Goal: Task Accomplishment & Management: Use online tool/utility

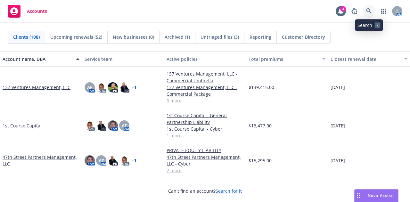
click at [369, 8] on link at bounding box center [369, 11] width 13 height 13
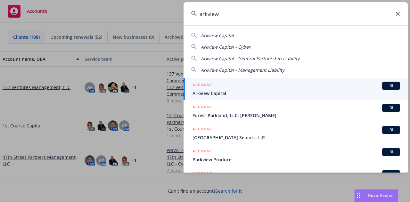
type input "arkview"
click at [224, 86] on div "ACCOUNT BI" at bounding box center [297, 86] width 208 height 8
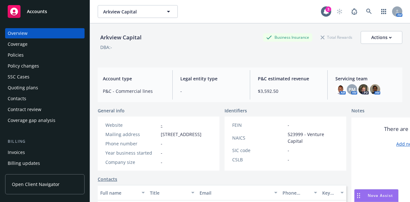
click at [21, 52] on div "Policies" at bounding box center [16, 55] width 16 height 10
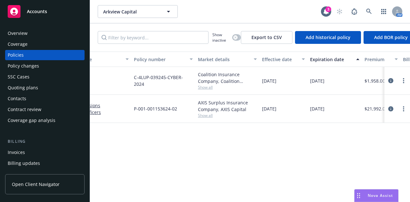
scroll to position [0, 86]
click at [52, 88] on div "Quoting plans" at bounding box center [45, 88] width 74 height 10
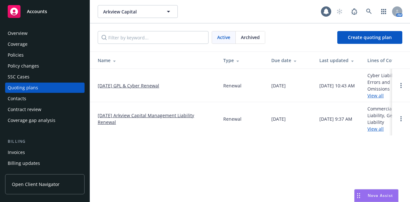
click at [137, 87] on link "08/25/25 GPL & Cyber Renewal" at bounding box center [129, 85] width 62 height 7
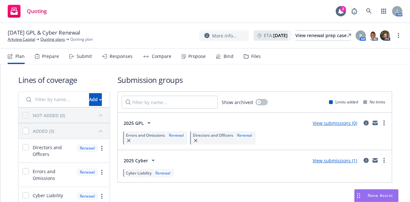
click at [246, 59] on div "Files" at bounding box center [252, 56] width 17 height 15
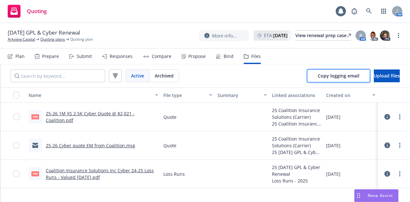
click at [325, 79] on span "Copy logging email" at bounding box center [339, 76] width 42 height 6
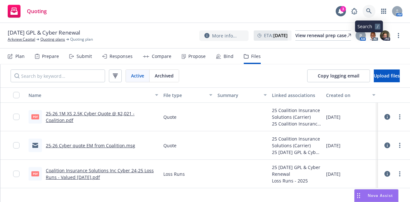
click at [372, 10] on link at bounding box center [369, 11] width 13 height 13
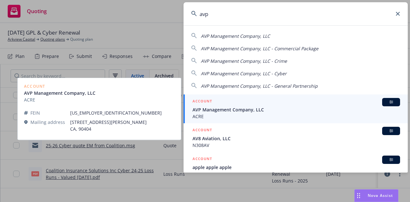
type input "avp"
click at [224, 109] on span "AVP Management Company, LLC" at bounding box center [297, 109] width 208 height 7
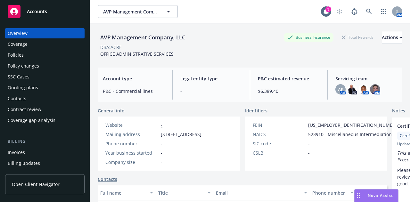
click at [20, 57] on div "Policies" at bounding box center [16, 55] width 16 height 10
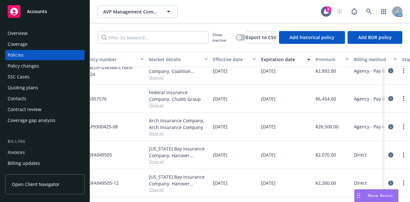
scroll to position [15, 136]
click at [106, 124] on span "AAP9300425-08" at bounding box center [101, 126] width 33 height 7
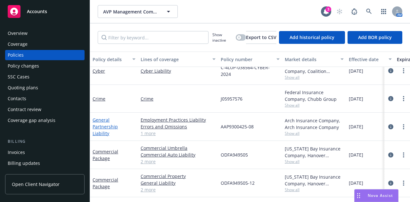
click at [104, 123] on link "General Partnership Liability" at bounding box center [105, 127] width 25 height 20
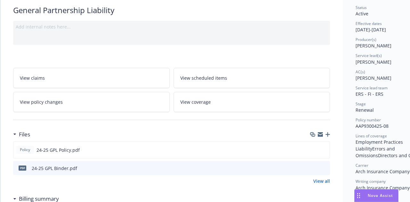
scroll to position [64, 0]
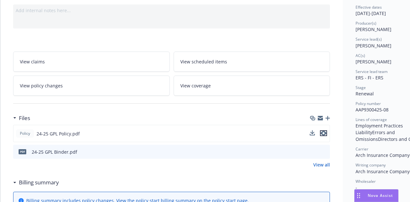
click at [325, 135] on icon "preview file" at bounding box center [324, 133] width 6 height 4
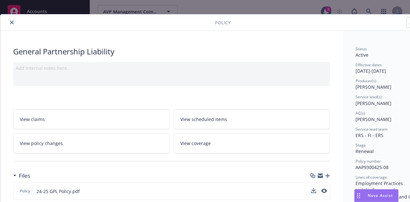
scroll to position [0, 0]
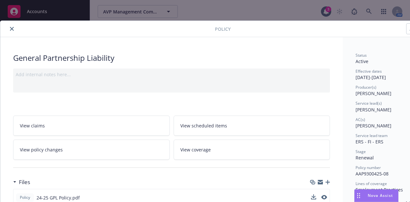
click at [12, 30] on icon "close" at bounding box center [12, 29] width 4 height 4
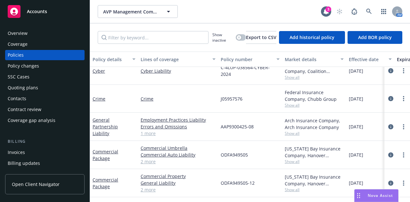
click at [214, 18] on div "AVP Management Company, LLC AVP Management Company, LLC 3 AM" at bounding box center [250, 11] width 320 height 23
click at [238, 38] on icon "button" at bounding box center [239, 37] width 3 height 3
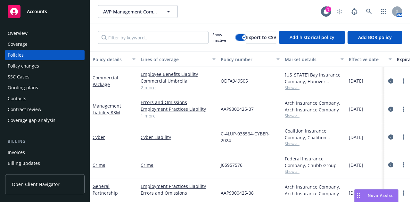
scroll to position [178, 0]
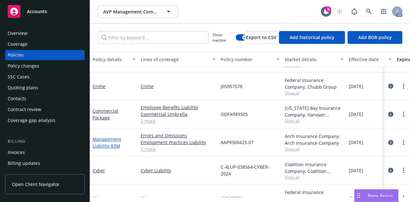
click at [101, 143] on link "Management Liability - $3M" at bounding box center [107, 142] width 29 height 13
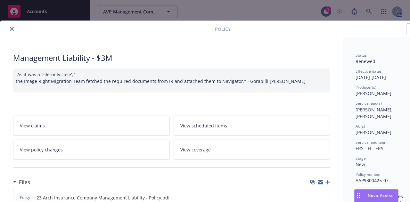
scroll to position [64, 0]
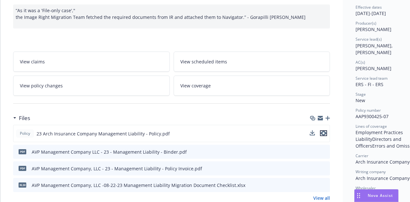
click at [322, 132] on icon "preview file" at bounding box center [324, 133] width 6 height 4
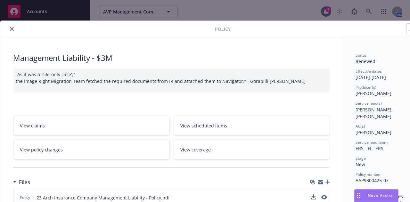
click at [10, 29] on icon "close" at bounding box center [12, 29] width 4 height 4
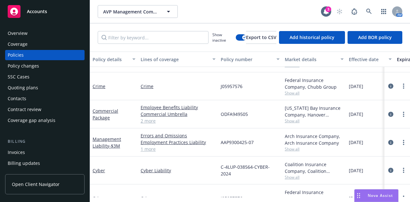
click at [37, 87] on div "Quoting plans" at bounding box center [23, 88] width 30 height 10
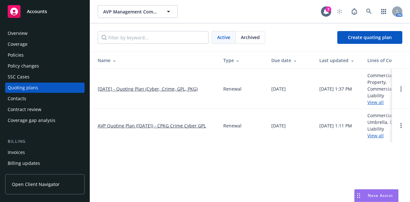
click at [106, 88] on link "08/22/25 - Quoting Plan (Cyber, Crime, GPL, PKG)" at bounding box center [148, 89] width 100 height 7
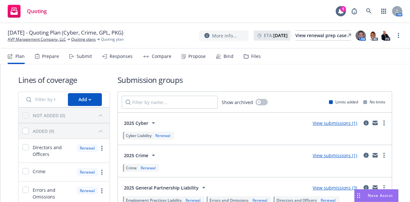
click at [129, 59] on div "Responses" at bounding box center [121, 56] width 23 height 5
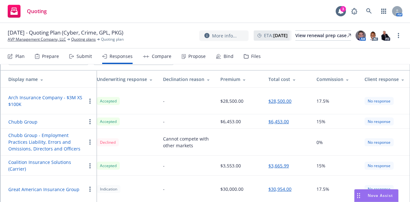
scroll to position [81, 0]
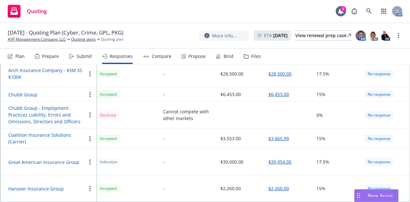
click at [23, 71] on button "Arch Insurance Company - $3M XS $100K" at bounding box center [47, 73] width 78 height 13
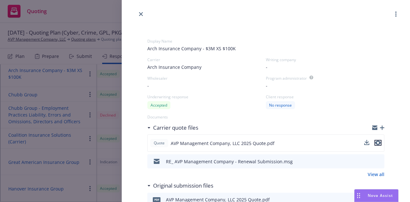
click at [376, 144] on icon "preview file" at bounding box center [378, 143] width 6 height 4
click at [143, 13] on icon "close" at bounding box center [141, 14] width 4 height 4
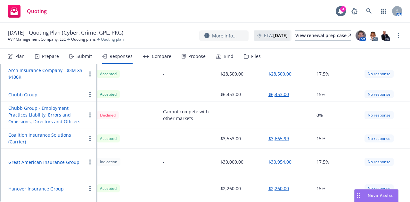
click at [15, 69] on button "Arch Insurance Company - $3M XS $100K" at bounding box center [47, 73] width 78 height 13
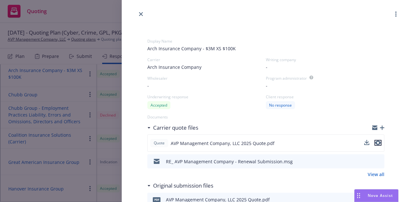
click at [375, 144] on icon "preview file" at bounding box center [378, 143] width 6 height 4
click at [141, 15] on icon "close" at bounding box center [141, 14] width 4 height 4
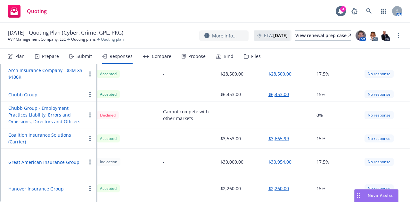
click at [17, 132] on button "Coalition Insurance Solutions (Carrier)" at bounding box center [47, 138] width 78 height 13
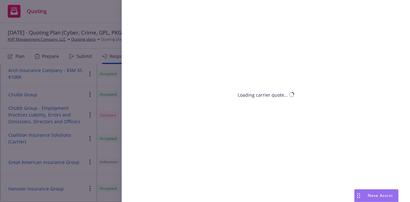
select select "CA"
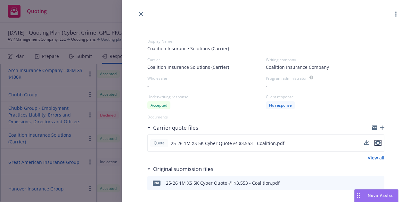
click at [376, 142] on button "preview file" at bounding box center [378, 143] width 7 height 6
click at [139, 12] on link "close" at bounding box center [141, 14] width 8 height 8
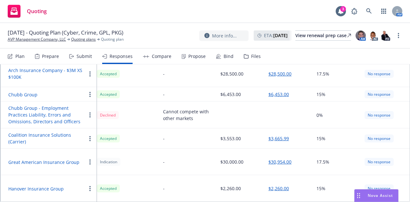
click at [22, 91] on button "Chubb Group" at bounding box center [22, 94] width 29 height 7
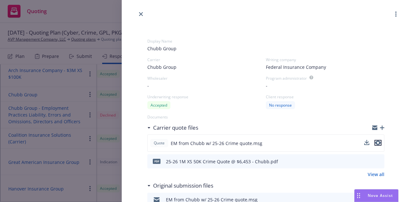
click at [375, 143] on icon "preview file" at bounding box center [378, 143] width 6 height 4
click at [141, 15] on icon "close" at bounding box center [141, 14] width 4 height 4
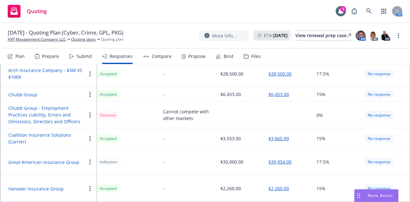
click at [20, 186] on button "Hanover Insurance Group" at bounding box center [35, 189] width 55 height 7
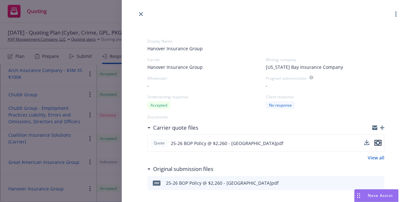
click at [375, 143] on icon "preview file" at bounding box center [378, 143] width 6 height 4
click at [141, 14] on icon "close" at bounding box center [141, 14] width 4 height 4
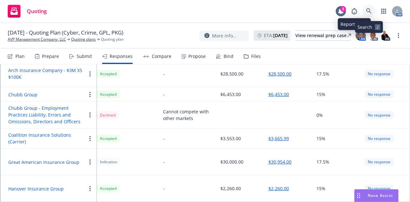
click at [367, 9] on icon at bounding box center [369, 11] width 6 height 6
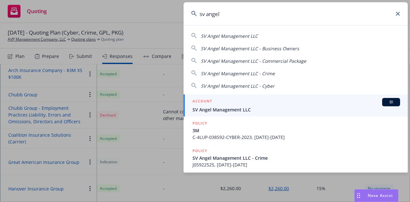
type input "sv angel"
click at [214, 103] on div "ACCOUNT BI" at bounding box center [297, 102] width 208 height 8
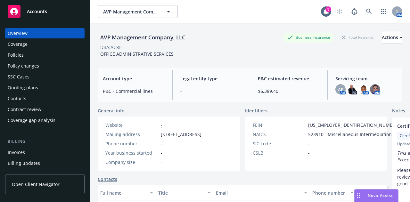
click at [19, 53] on div "Policies" at bounding box center [16, 55] width 16 height 10
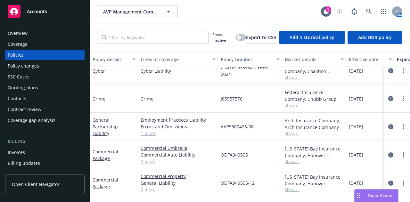
scroll to position [15, 0]
click at [107, 151] on link "Commercial Package" at bounding box center [106, 155] width 26 height 13
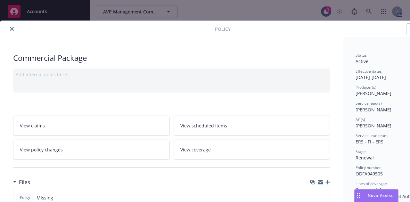
click at [12, 29] on icon "close" at bounding box center [12, 29] width 4 height 4
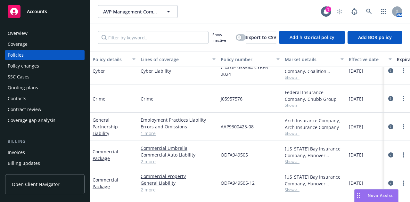
click at [28, 69] on div "Policy changes" at bounding box center [23, 66] width 31 height 10
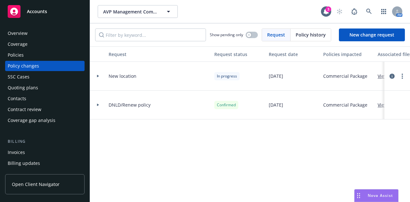
click at [98, 76] on icon at bounding box center [98, 76] width 2 height 3
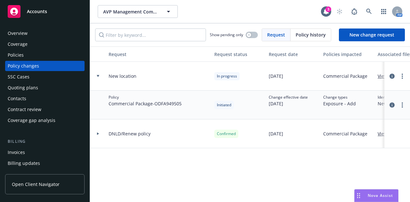
click at [98, 75] on icon at bounding box center [98, 76] width 3 height 2
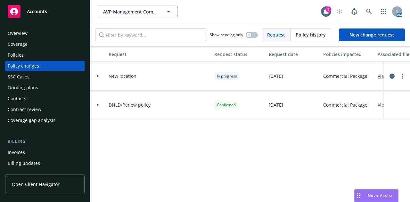
click at [23, 51] on div "Policies" at bounding box center [45, 55] width 74 height 10
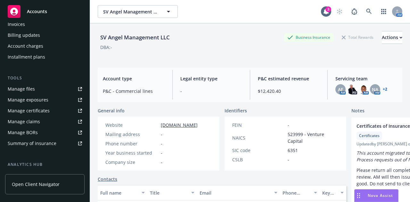
scroll to position [192, 0]
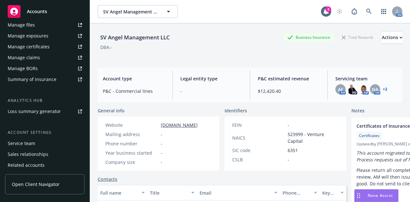
click at [37, 78] on div "Summary of insurance" at bounding box center [32, 79] width 49 height 10
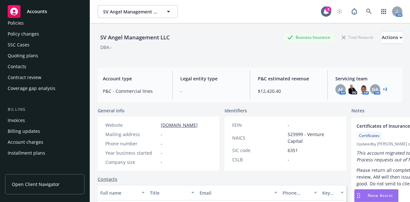
click at [21, 26] on div "Policies" at bounding box center [16, 23] width 16 height 10
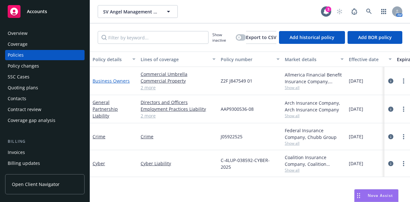
click at [110, 79] on link "Business Owners" at bounding box center [111, 81] width 37 height 6
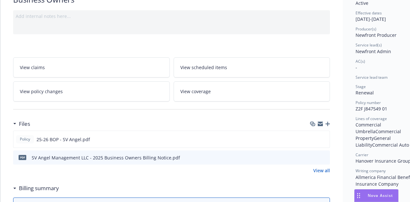
scroll to position [128, 0]
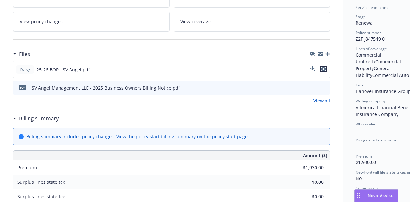
click at [326, 68] on icon "preview file" at bounding box center [324, 69] width 6 height 4
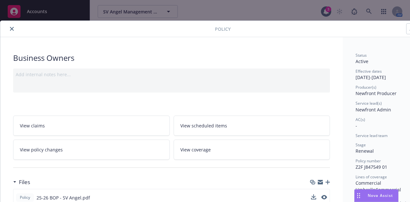
scroll to position [0, 35]
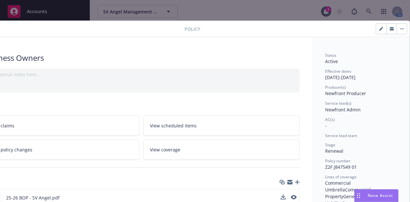
click at [398, 30] on button "button" at bounding box center [402, 29] width 10 height 10
click at [397, 26] on button "button" at bounding box center [402, 29] width 10 height 10
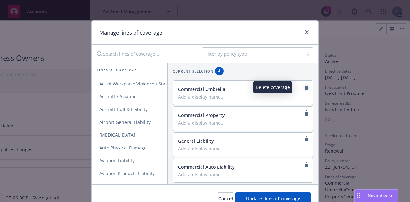
click at [304, 89] on icon "remove" at bounding box center [306, 87] width 4 height 5
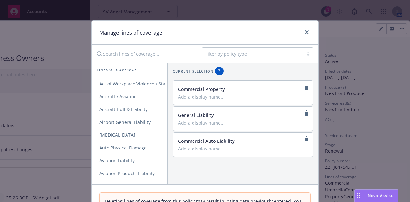
scroll to position [60, 0]
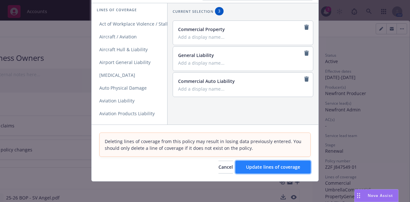
click at [285, 168] on span "Update lines of coverage" at bounding box center [273, 167] width 54 height 6
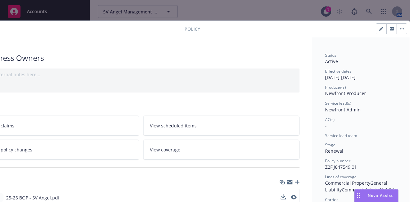
scroll to position [0, 0]
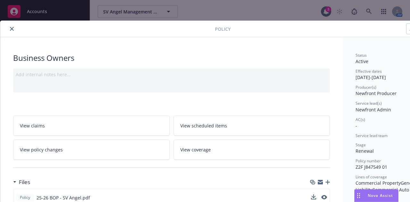
click at [11, 29] on icon "close" at bounding box center [12, 29] width 4 height 4
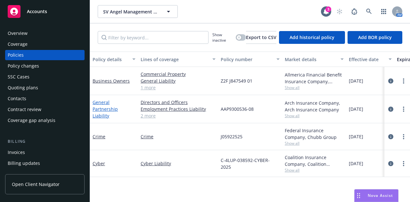
click at [113, 107] on link "General Partnership Liability" at bounding box center [105, 109] width 25 height 20
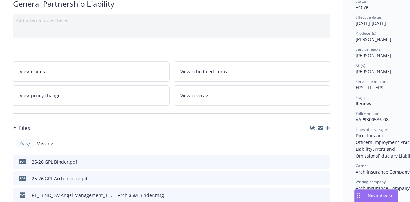
scroll to position [64, 0]
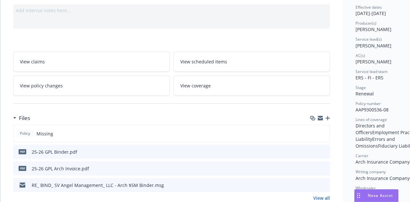
click at [324, 152] on icon "preview file" at bounding box center [324, 151] width 6 height 4
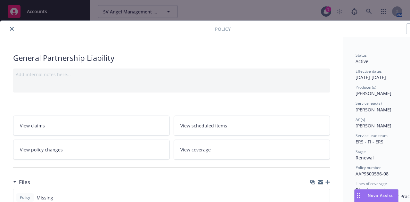
click at [12, 30] on icon "close" at bounding box center [12, 29] width 4 height 4
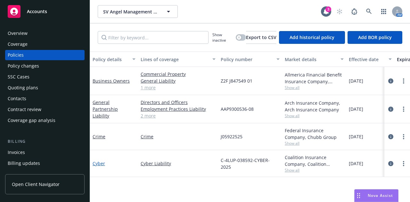
click at [101, 166] on link "Cyber" at bounding box center [99, 164] width 12 height 6
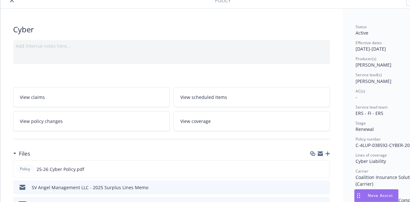
scroll to position [64, 0]
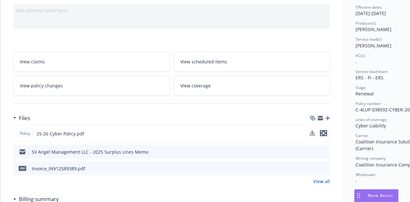
click at [324, 133] on icon "preview file" at bounding box center [324, 133] width 6 height 4
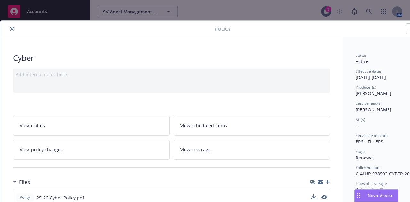
click at [15, 29] on button "close" at bounding box center [12, 29] width 8 height 8
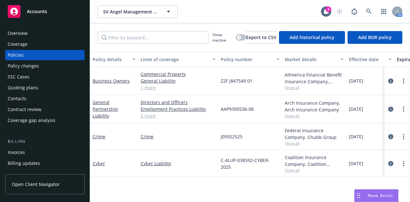
click at [100, 140] on div "Crime" at bounding box center [114, 136] width 43 height 7
click at [104, 135] on link "Crime" at bounding box center [99, 137] width 13 height 6
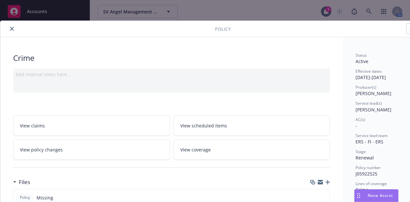
scroll to position [64, 0]
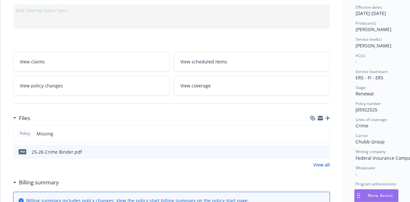
click at [324, 152] on icon "preview file" at bounding box center [324, 151] width 6 height 4
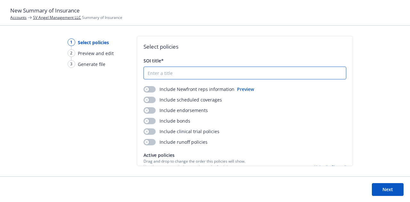
click at [161, 72] on input "SOI title*" at bounding box center [245, 73] width 202 height 12
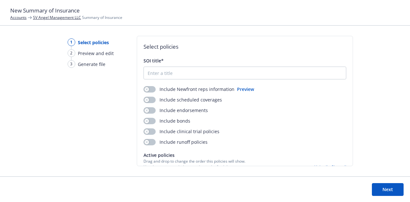
click at [245, 89] on button "Preview" at bounding box center [245, 89] width 17 height 7
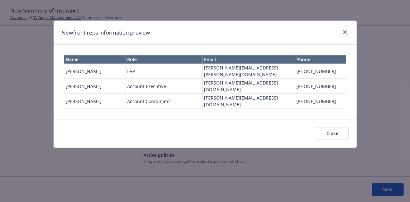
click at [341, 127] on button "Close" at bounding box center [332, 133] width 33 height 13
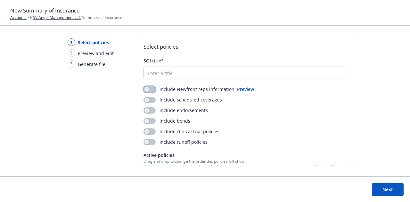
click at [151, 89] on button "button" at bounding box center [150, 89] width 12 height 6
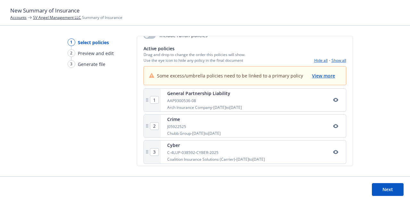
scroll to position [111, 0]
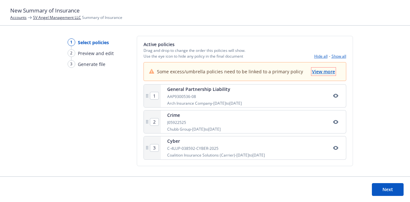
click at [321, 70] on span "View more" at bounding box center [323, 72] width 23 height 6
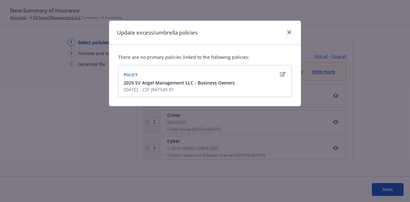
click at [282, 72] on icon "button" at bounding box center [282, 74] width 5 height 5
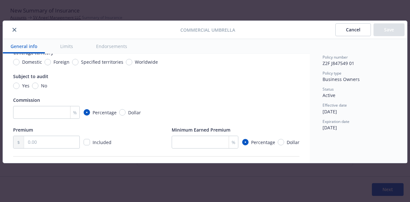
scroll to position [0, 0]
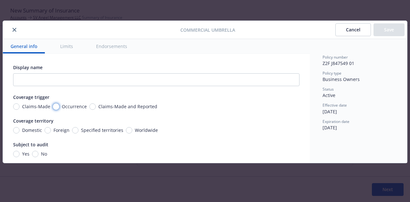
click at [58, 106] on input "Occurrence" at bounding box center [56, 107] width 6 height 6
radio input "true"
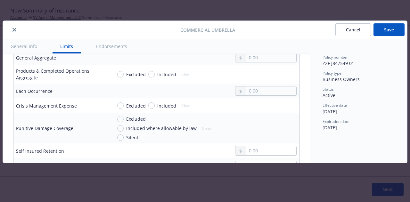
scroll to position [224, 0]
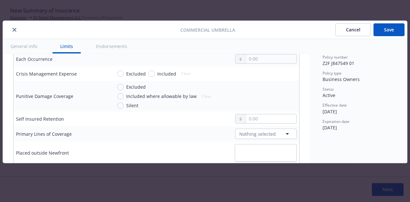
click at [356, 31] on button "Cancel" at bounding box center [354, 29] width 36 height 13
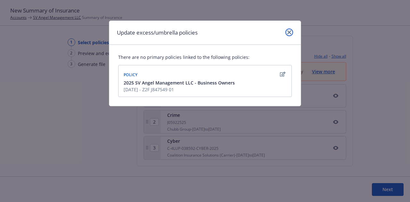
click at [289, 31] on icon "close" at bounding box center [289, 32] width 4 height 4
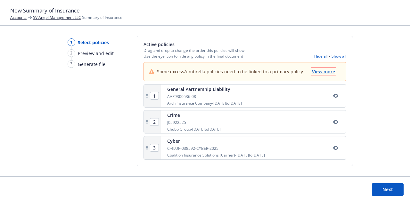
click at [319, 73] on span "View more" at bounding box center [323, 72] width 23 height 6
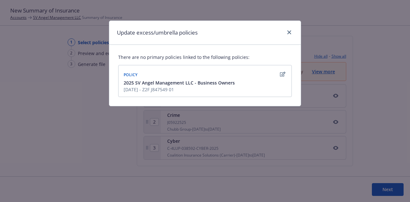
click at [280, 73] on icon "button" at bounding box center [282, 74] width 5 height 5
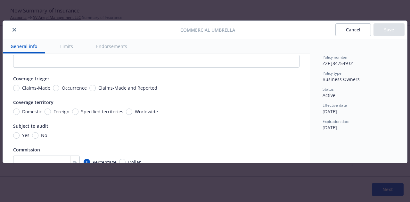
scroll to position [0, 0]
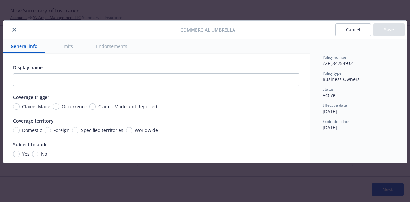
click at [351, 34] on button "Cancel" at bounding box center [354, 29] width 36 height 13
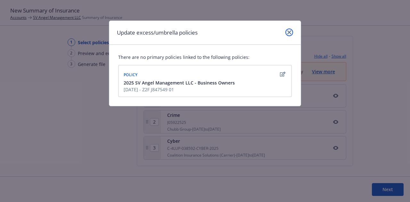
click at [288, 31] on icon "close" at bounding box center [289, 32] width 4 height 4
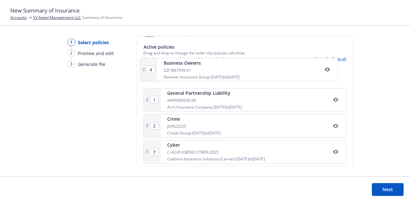
scroll to position [107, 0]
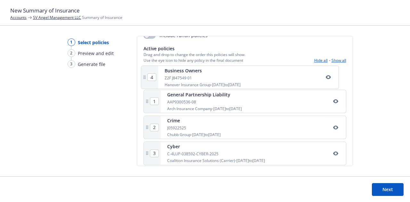
drag, startPoint x: 147, startPoint y: 148, endPoint x: 146, endPoint y: 76, distance: 72.8
click at [146, 76] on div "1 General Partnership Liability AAP9300536-08 Arch Insurance Company - 07/17/20…" at bounding box center [245, 117] width 203 height 102
type input "2"
type input "3"
type input "4"
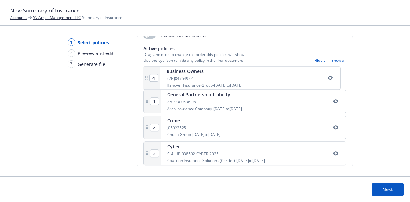
type input "1"
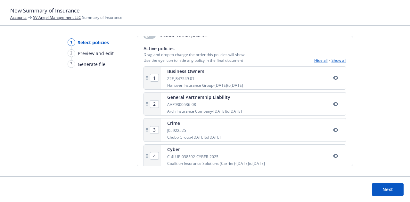
scroll to position [115, 0]
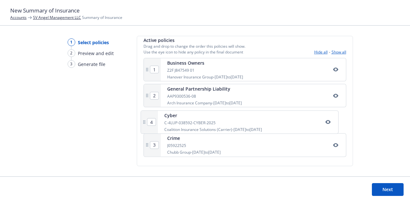
drag, startPoint x: 147, startPoint y: 149, endPoint x: 145, endPoint y: 121, distance: 28.3
click at [145, 121] on div "1 Business Owners Z2F J847549 01 Hanover Insurance Group - 07/17/2025 to 07/17/…" at bounding box center [245, 109] width 203 height 102
type input "4"
type input "3"
click at [383, 187] on button "Next" at bounding box center [388, 189] width 32 height 13
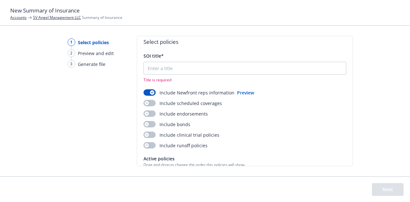
scroll to position [0, 0]
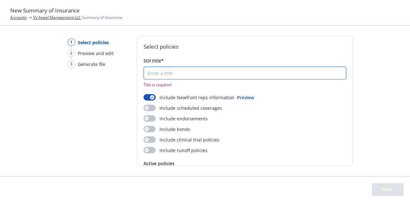
click at [199, 72] on input "SOI title*" at bounding box center [245, 73] width 202 height 12
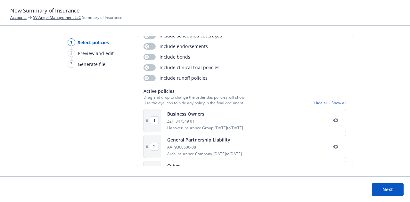
scroll to position [115, 0]
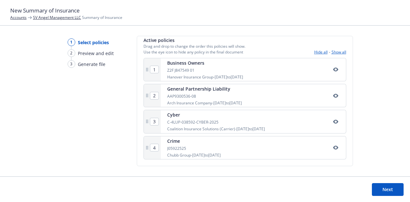
type input "2025-2026 Summary of Insurance"
click at [395, 189] on button "Next" at bounding box center [388, 189] width 32 height 13
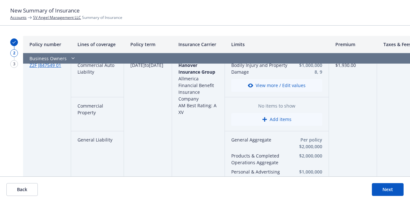
scroll to position [0, 0]
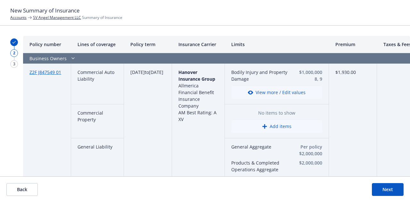
click at [288, 127] on button "Add items" at bounding box center [276, 126] width 91 height 13
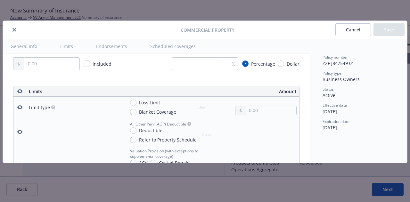
scroll to position [179, 0]
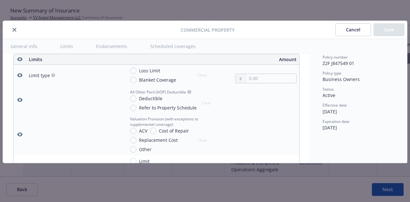
click at [152, 71] on span "Loss Limit" at bounding box center [149, 70] width 21 height 7
click at [137, 71] on input "Loss Limit" at bounding box center [133, 71] width 6 height 6
radio input "true"
click at [150, 100] on span "Deductible" at bounding box center [150, 98] width 23 height 7
click at [137, 100] on input "Deductible" at bounding box center [133, 99] width 6 height 6
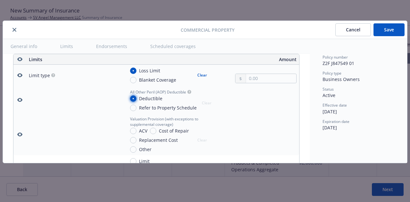
radio input "true"
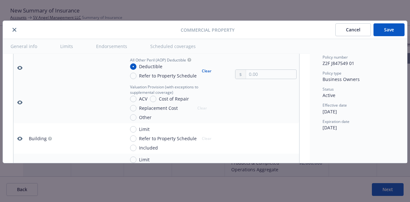
click at [156, 109] on span "Replacement Cost" at bounding box center [158, 108] width 39 height 7
click at [137, 109] on input "Replacement Cost" at bounding box center [133, 108] width 6 height 6
radio input "true"
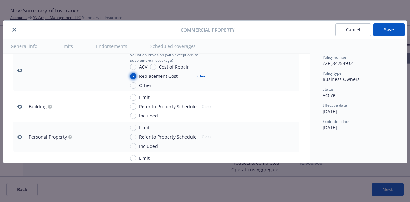
scroll to position [275, 0]
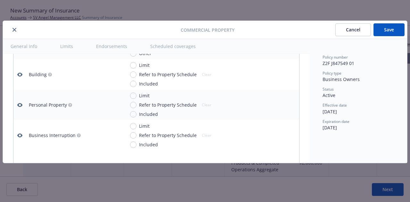
click at [147, 116] on span "Included" at bounding box center [148, 114] width 19 height 7
click at [137, 116] on input "Included" at bounding box center [133, 114] width 6 height 6
radio input "true"
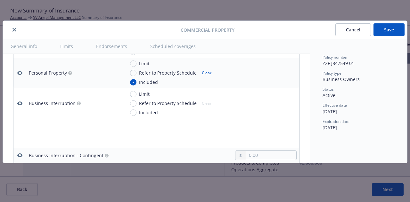
click at [144, 92] on span "Limit" at bounding box center [144, 94] width 11 height 7
click at [137, 92] on input "Limit" at bounding box center [133, 94] width 6 height 6
radio input "true"
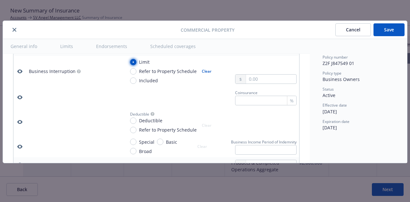
scroll to position [371, 0]
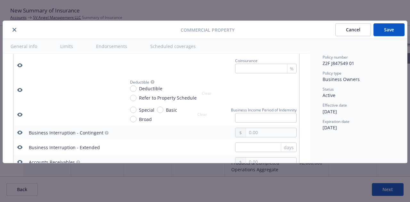
click at [141, 111] on span "Special" at bounding box center [146, 110] width 15 height 7
click at [137, 111] on input "Special" at bounding box center [133, 110] width 6 height 6
radio input "true"
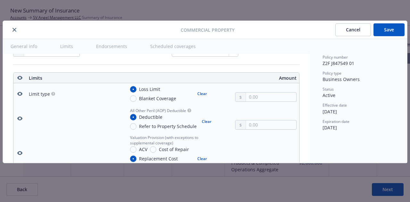
scroll to position [192, 0]
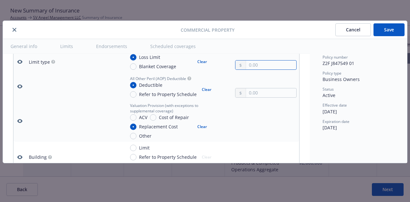
click at [246, 64] on input "text" at bounding box center [271, 65] width 50 height 9
type input "14,900.00"
click at [257, 95] on input "text" at bounding box center [271, 92] width 50 height 9
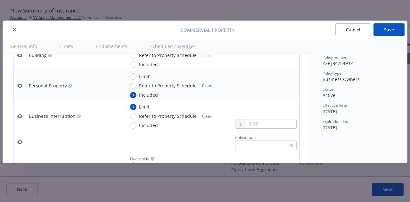
scroll to position [320, 0]
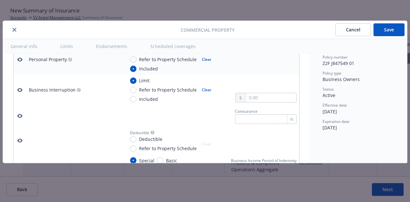
type input "1,000.00"
click at [206, 89] on button "Clear" at bounding box center [206, 90] width 17 height 9
radio input "false"
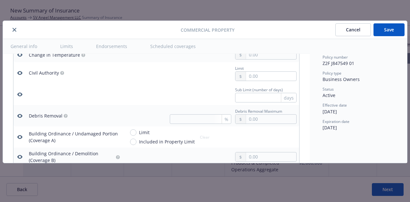
scroll to position [577, 0]
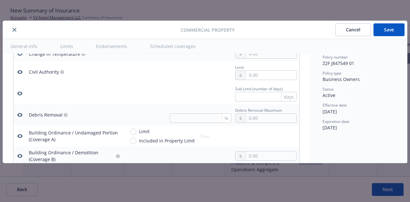
click at [388, 26] on button "Save" at bounding box center [389, 29] width 31 height 13
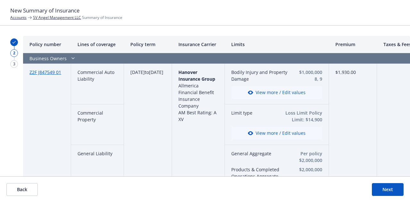
click at [279, 133] on button "View more / Edit values" at bounding box center [276, 133] width 91 height 13
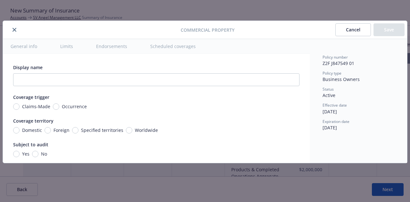
radio input "true"
type input "14,900.00"
radio input "true"
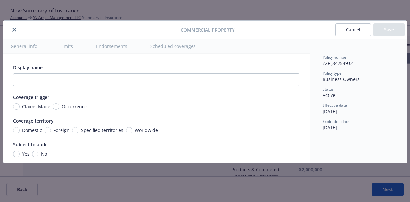
scroll to position [179, 0]
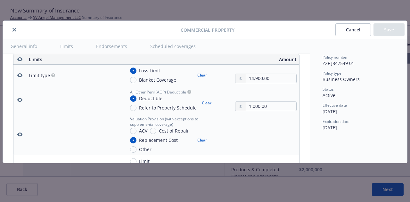
click at [200, 74] on button "Clear" at bounding box center [202, 75] width 17 height 9
radio input "false"
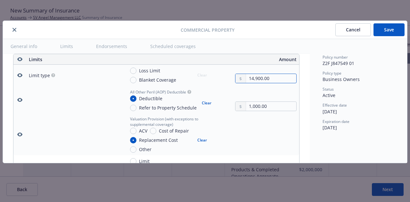
drag, startPoint x: 277, startPoint y: 78, endPoint x: 219, endPoint y: 79, distance: 57.7
click at [219, 79] on div "Loss Limit Blanket Coverage Clear 14,900.00" at bounding box center [211, 75] width 172 height 16
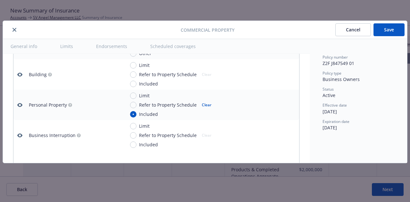
scroll to position [307, 0]
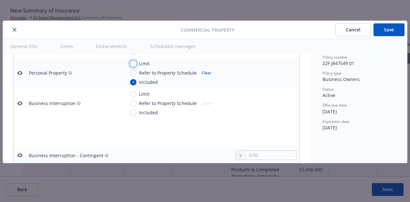
click at [133, 62] on input "Limit" at bounding box center [133, 64] width 6 height 6
radio input "true"
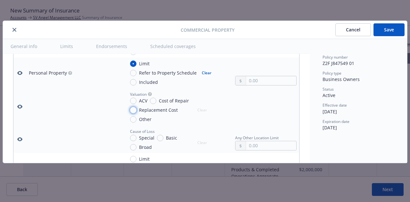
click at [133, 111] on input "Replacement Cost" at bounding box center [133, 110] width 6 height 6
radio input "true"
click at [133, 138] on input "Special" at bounding box center [133, 138] width 6 height 6
radio input "true"
click at [250, 81] on input "text" at bounding box center [271, 80] width 50 height 9
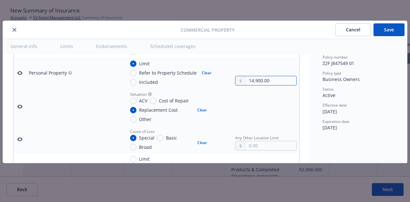
type input "14,900.00"
click at [395, 30] on button "Save" at bounding box center [389, 29] width 31 height 13
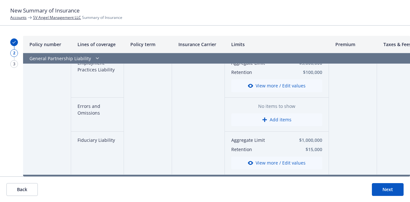
scroll to position [288, 0]
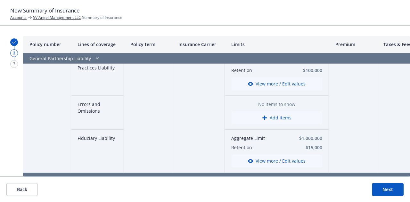
click at [286, 119] on button "Add items" at bounding box center [276, 118] width 91 height 13
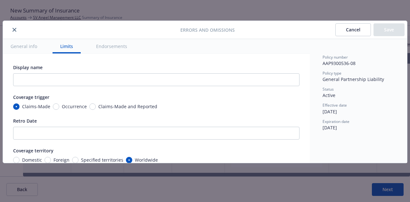
scroll to position [209, 0]
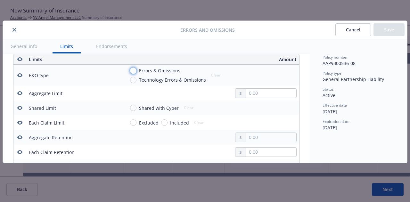
click at [134, 71] on input "Errors & Omissions" at bounding box center [133, 71] width 6 height 6
radio input "true"
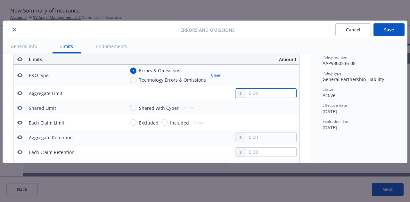
click at [253, 96] on input "text" at bounding box center [271, 93] width 50 height 9
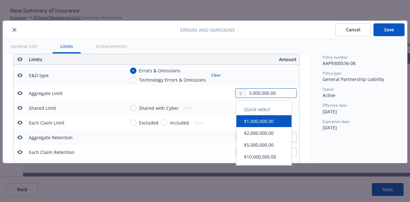
type input "3,000,000.00"
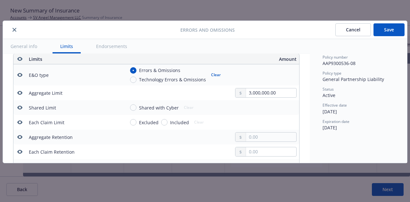
scroll to position [241, 0]
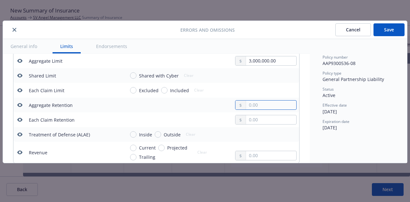
click at [246, 103] on input "text" at bounding box center [271, 105] width 50 height 9
type input "100,000.00"
click at [251, 116] on input "text" at bounding box center [271, 119] width 50 height 9
type input "100,000.00"
click at [337, 113] on span "07/17/2025" at bounding box center [330, 112] width 14 height 6
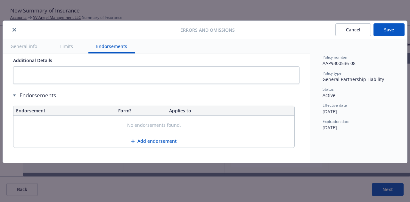
scroll to position [468, 0]
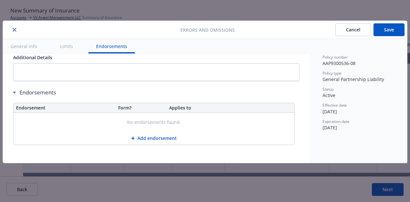
click at [394, 29] on button "Save" at bounding box center [389, 29] width 31 height 13
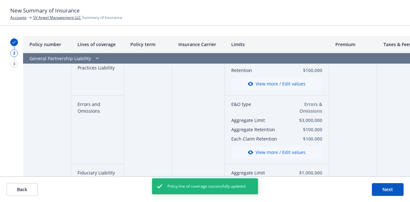
click at [278, 153] on button "View more / Edit values" at bounding box center [276, 152] width 91 height 13
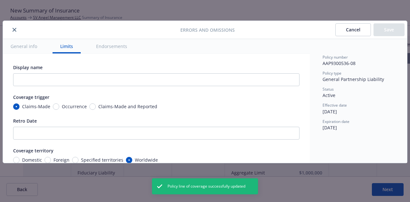
scroll to position [209, 0]
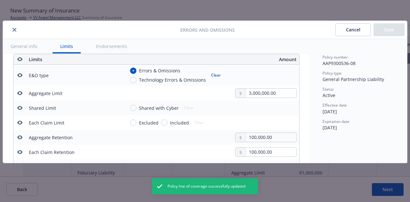
radio input "true"
type input "3,000,000.00"
type input "100,000.00"
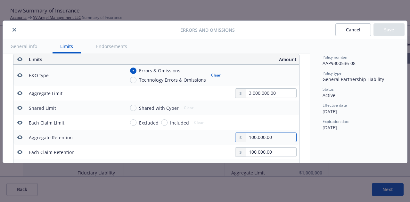
click at [272, 137] on input "100,000.00" at bounding box center [271, 137] width 50 height 9
click at [163, 123] on input "Included" at bounding box center [164, 123] width 6 height 6
radio input "true"
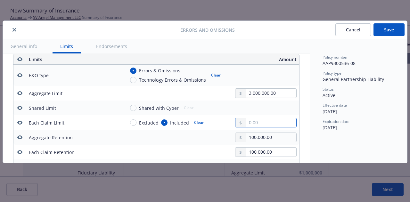
click at [246, 120] on input "text" at bounding box center [271, 122] width 50 height 9
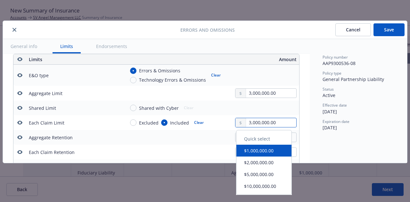
type input "3,000,000.00"
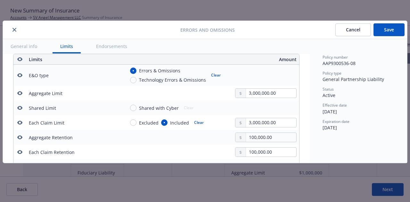
click at [391, 31] on button "Save" at bounding box center [389, 29] width 31 height 13
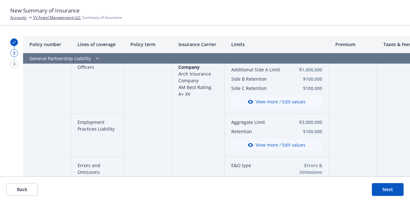
scroll to position [224, 0]
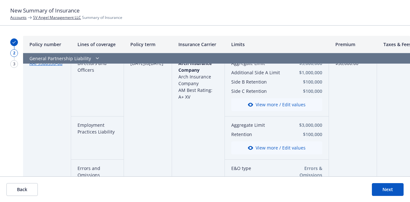
click at [285, 146] on button "View more / Edit values" at bounding box center [276, 148] width 91 height 13
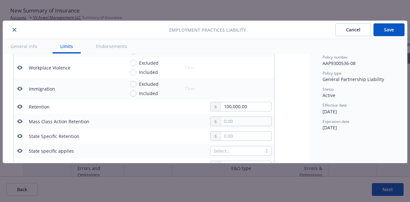
scroll to position [305, 0]
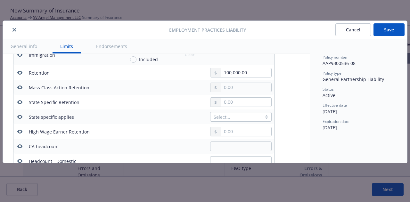
click at [362, 27] on button "Cancel" at bounding box center [354, 29] width 36 height 13
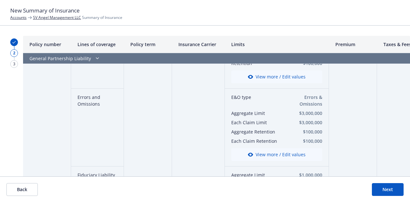
scroll to position [288, 0]
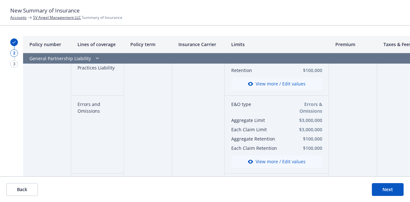
click at [286, 159] on button "View more / Edit values" at bounding box center [276, 161] width 91 height 13
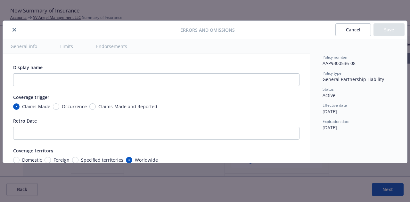
scroll to position [209, 0]
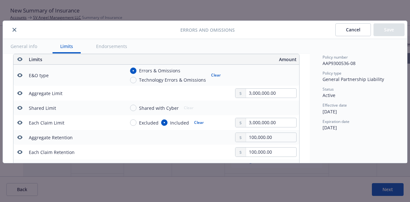
click at [198, 123] on button "Clear" at bounding box center [198, 122] width 17 height 9
radio input "false"
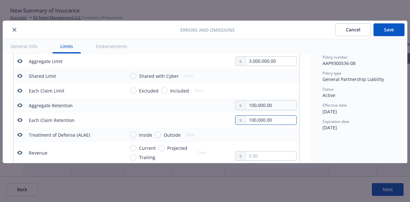
drag, startPoint x: 279, startPoint y: 121, endPoint x: 225, endPoint y: 121, distance: 54.2
click at [225, 121] on div "100,000.00" at bounding box center [211, 120] width 172 height 10
click at [374, 114] on div "Effective date 07/17/2025" at bounding box center [359, 109] width 72 height 12
click at [388, 34] on button "Save" at bounding box center [389, 29] width 31 height 13
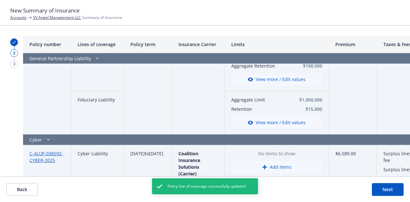
scroll to position [353, 0]
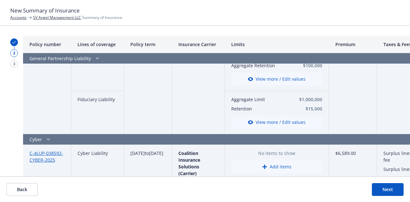
click at [362, 107] on div "$58,000.00" at bounding box center [353, 31] width 48 height 208
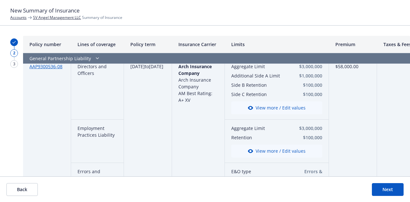
scroll to position [224, 0]
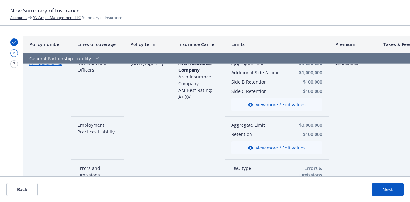
click at [287, 105] on button "View more / Edit values" at bounding box center [276, 104] width 91 height 13
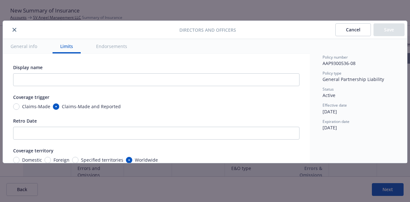
scroll to position [209, 0]
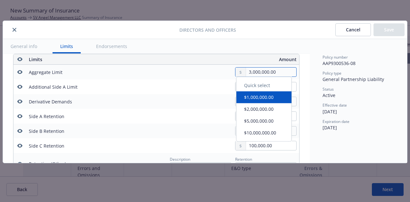
click at [251, 74] on input "3,000,000.00" at bounding box center [271, 72] width 50 height 9
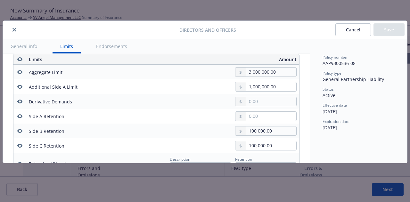
type input "5,000,000.00"
click at [259, 122] on button "$5,000,000.00" at bounding box center [264, 124] width 55 height 12
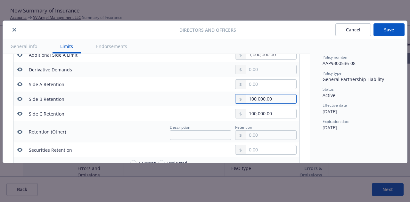
click at [268, 98] on input "100,000.00" at bounding box center [271, 99] width 50 height 9
click at [247, 99] on input "100,000.00" at bounding box center [271, 99] width 50 height 9
type input "200,000.00"
click at [247, 114] on input "100,000.00" at bounding box center [271, 113] width 50 height 9
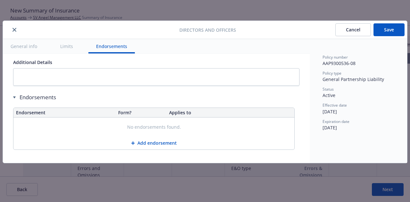
scroll to position [618, 0]
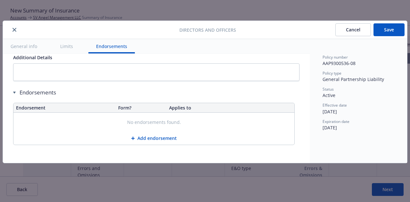
type input "200,000.00"
click at [390, 31] on button "Save" at bounding box center [389, 29] width 31 height 13
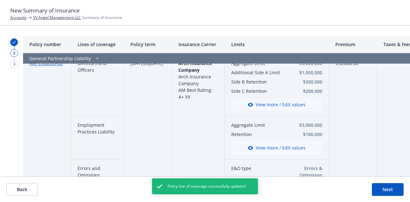
scroll to position [256, 0]
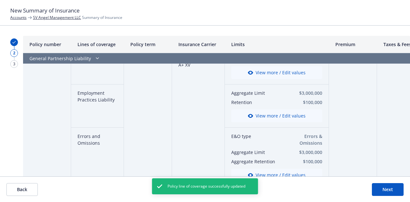
click at [278, 115] on button "View more / Edit values" at bounding box center [276, 116] width 91 height 13
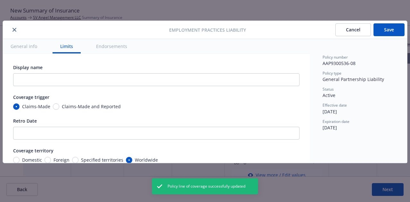
scroll to position [209, 0]
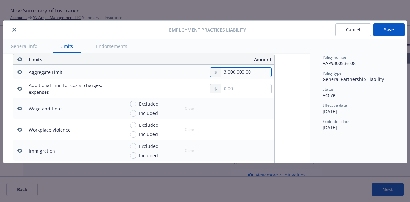
click at [253, 74] on input "3,000,000.00" at bounding box center [246, 72] width 50 height 9
click at [253, 70] on input "3,000,000.00" at bounding box center [246, 72] width 50 height 9
click at [232, 72] on input "3,000,000.00" at bounding box center [246, 72] width 50 height 9
click at [224, 71] on input "3,000,000.00" at bounding box center [246, 72] width 50 height 9
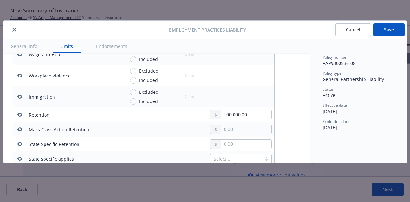
scroll to position [273, 0]
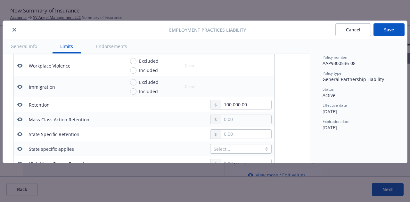
type input "5,000,000.00"
click at [225, 106] on input "100,000.00" at bounding box center [246, 104] width 50 height 9
type input "200,000.00"
click at [386, 29] on button "Save" at bounding box center [389, 29] width 31 height 13
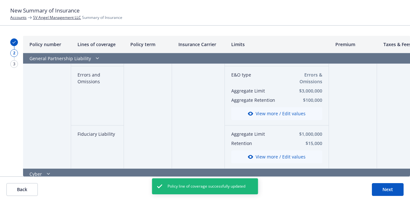
scroll to position [320, 0]
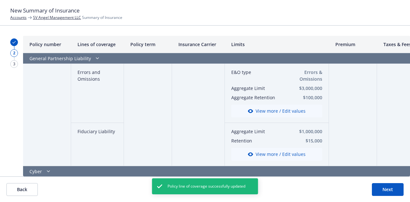
click at [272, 112] on button "View more / Edit values" at bounding box center [276, 111] width 91 height 13
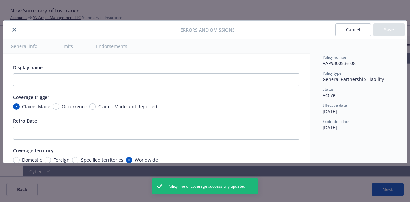
scroll to position [209, 0]
radio input "false"
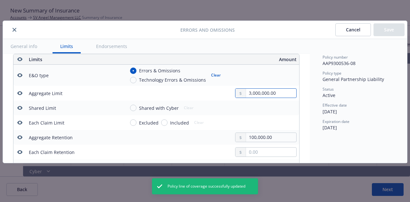
click at [246, 93] on input "3,000,000.00" at bounding box center [271, 93] width 50 height 9
type input "5,000,000.00"
click at [256, 142] on button "$5,000,000.00" at bounding box center [264, 145] width 55 height 12
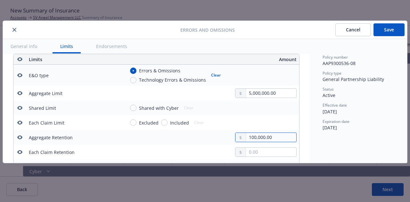
click at [246, 137] on input "100,000.00" at bounding box center [271, 137] width 50 height 9
type input "200,000.00"
click at [390, 31] on button "Save" at bounding box center [389, 29] width 31 height 13
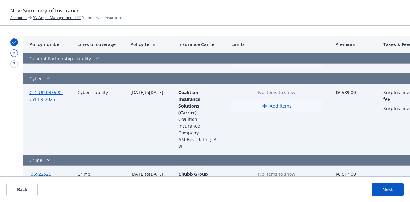
scroll to position [417, 0]
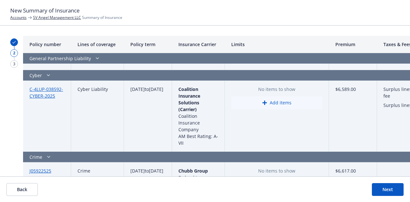
click at [275, 104] on button "Add items" at bounding box center [276, 102] width 91 height 13
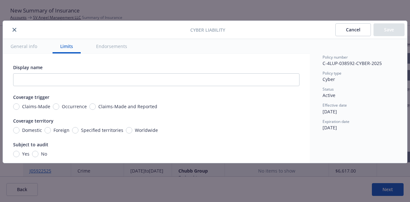
scroll to position [179, 0]
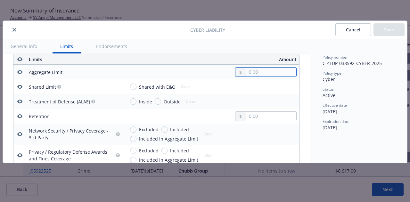
click at [252, 72] on input "text" at bounding box center [271, 72] width 50 height 9
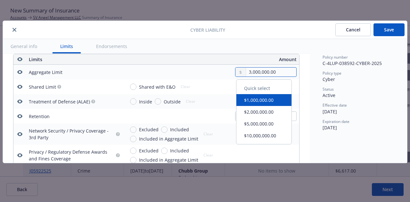
type input "3,000,000.00"
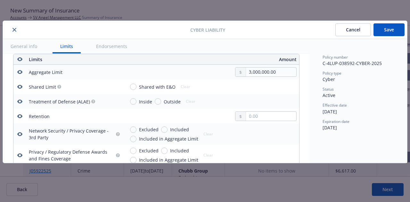
click at [255, 48] on div "General info Limits Endorsements" at bounding box center [156, 46] width 307 height 15
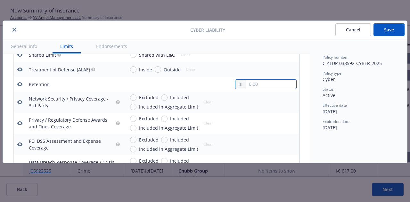
click at [257, 84] on input "text" at bounding box center [271, 84] width 50 height 9
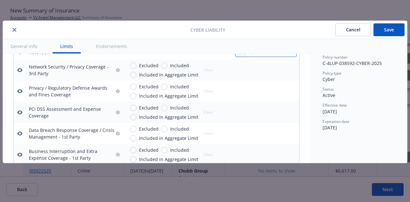
type input "5,000.00"
click at [133, 73] on input "Included in Aggregate Limit" at bounding box center [133, 75] width 6 height 6
radio input "true"
click at [134, 96] on input "Included in Aggregate Limit" at bounding box center [133, 96] width 6 height 6
radio input "true"
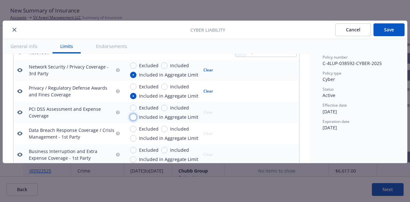
click at [133, 118] on input "Included in Aggregate Limit" at bounding box center [133, 117] width 6 height 6
radio input "true"
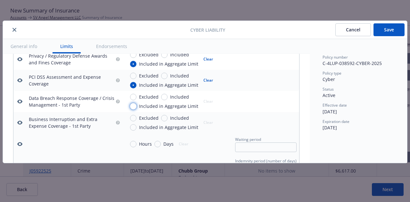
click at [132, 107] on input "Included in Aggregate Limit" at bounding box center [133, 106] width 6 height 6
radio input "true"
click at [133, 128] on input "Included in Aggregate Limit" at bounding box center [133, 127] width 6 height 6
radio input "true"
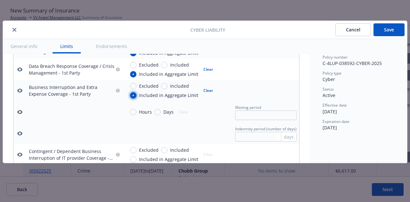
scroll to position [339, 0]
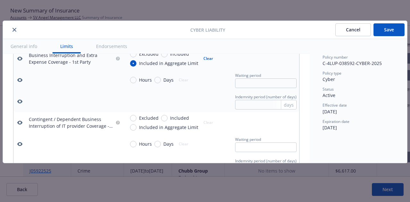
click at [130, 78] on div "Hours" at bounding box center [141, 80] width 22 height 7
click at [130, 78] on input "Hours" at bounding box center [133, 80] width 6 height 6
radio input "true"
click at [241, 80] on input "text" at bounding box center [266, 84] width 62 height 10
type input "8"
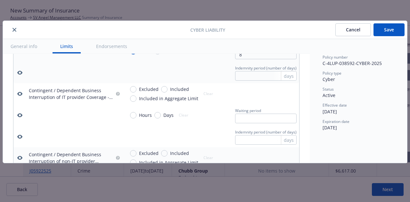
scroll to position [371, 0]
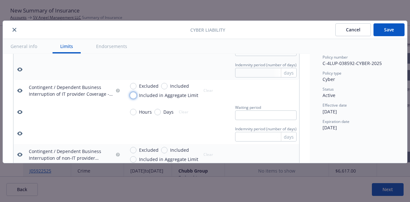
click at [134, 94] on input "Included in Aggregate Limit" at bounding box center [133, 95] width 6 height 6
radio input "true"
click at [133, 112] on input "Hours" at bounding box center [133, 112] width 6 height 6
radio input "true"
click at [245, 115] on input "text" at bounding box center [266, 116] width 62 height 10
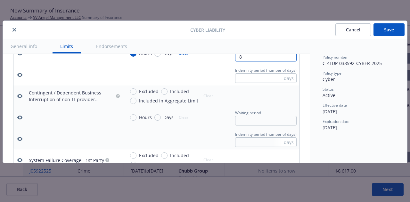
scroll to position [435, 0]
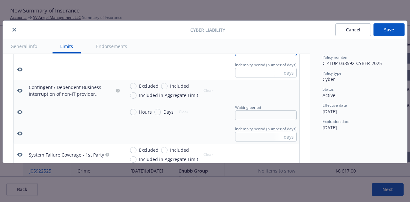
type input "8"
click at [134, 94] on input "Included in Aggregate Limit" at bounding box center [133, 95] width 6 height 6
radio input "true"
click at [133, 111] on input "Hours" at bounding box center [133, 112] width 6 height 6
radio input "true"
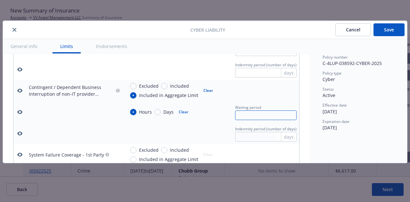
click at [260, 115] on input "text" at bounding box center [266, 116] width 62 height 10
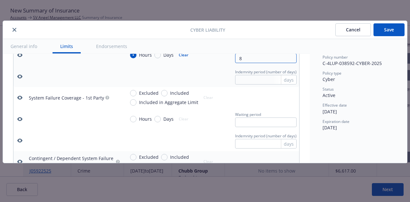
scroll to position [499, 0]
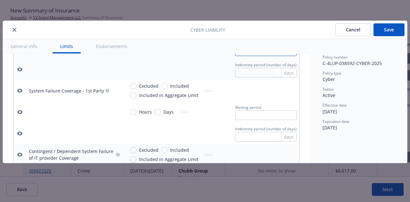
type input "8"
click at [131, 95] on input "Included in Aggregate Limit" at bounding box center [133, 95] width 6 height 6
radio input "true"
click at [136, 112] on input "Hours" at bounding box center [133, 112] width 6 height 6
radio input "true"
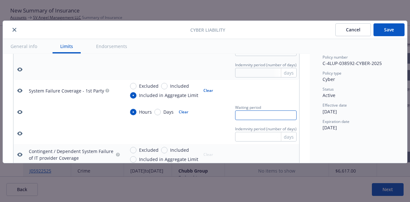
click at [278, 117] on input "text" at bounding box center [266, 116] width 62 height 10
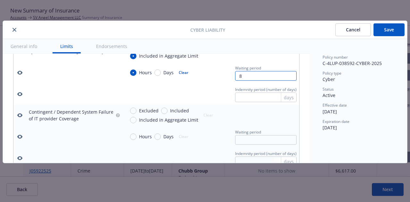
scroll to position [563, 0]
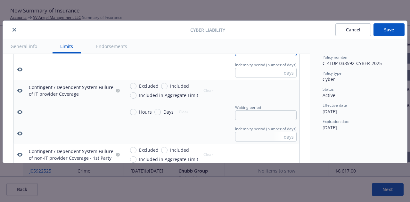
type input "8"
click at [133, 95] on input "Included in Aggregate Limit" at bounding box center [133, 95] width 6 height 6
radio input "true"
click at [135, 113] on input "Hours" at bounding box center [133, 112] width 6 height 6
radio input "true"
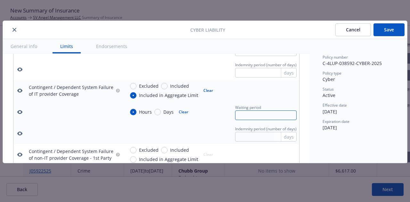
click at [254, 118] on input "text" at bounding box center [266, 116] width 62 height 10
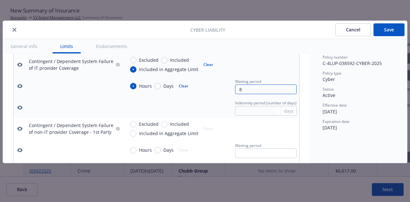
scroll to position [628, 0]
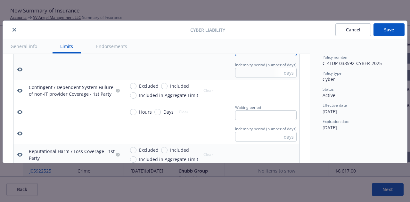
type input "8"
click at [132, 95] on input "Included in Aggregate Limit" at bounding box center [133, 95] width 6 height 6
radio input "true"
click at [132, 113] on input "Hours" at bounding box center [133, 112] width 6 height 6
radio input "true"
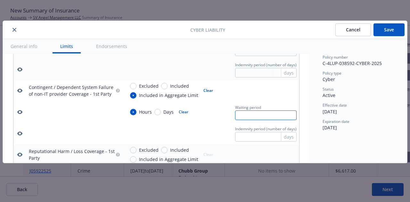
click at [238, 113] on input "text" at bounding box center [266, 116] width 62 height 10
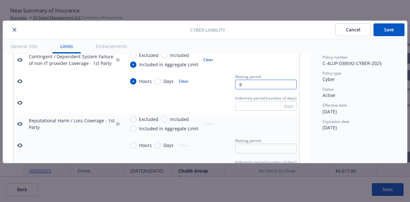
scroll to position [692, 0]
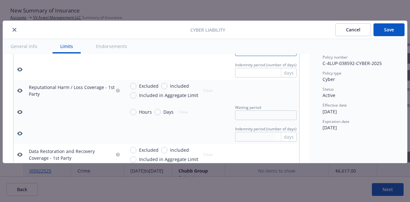
type input "8"
click at [131, 96] on input "Included in Aggregate Limit" at bounding box center [133, 95] width 6 height 6
radio input "true"
click at [134, 111] on input "Hours" at bounding box center [133, 112] width 6 height 6
radio input "true"
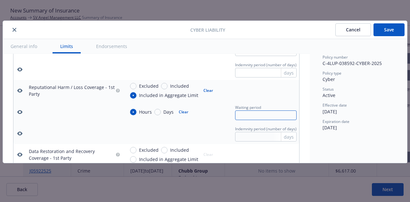
click at [252, 113] on input "text" at bounding box center [266, 116] width 62 height 10
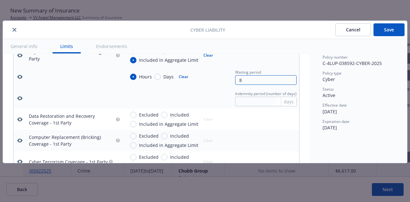
scroll to position [756, 0]
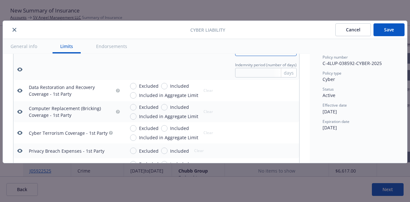
type input "8"
click at [135, 96] on input "Included in Aggregate Limit" at bounding box center [133, 95] width 6 height 6
radio input "true"
click at [132, 116] on input "Included in Aggregate Limit" at bounding box center [133, 116] width 6 height 6
radio input "true"
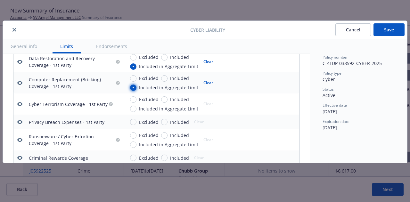
scroll to position [788, 0]
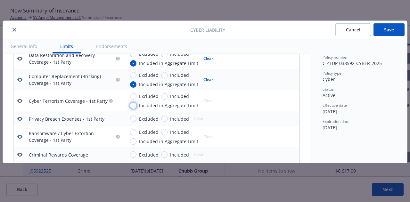
click at [134, 105] on input "Included in Aggregate Limit" at bounding box center [133, 106] width 6 height 6
radio input "true"
click at [163, 119] on input "Included" at bounding box center [164, 119] width 6 height 6
radio input "true"
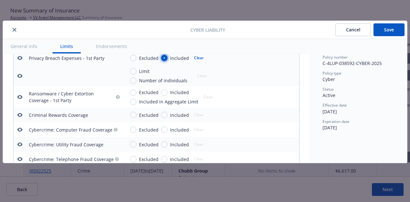
scroll to position [852, 0]
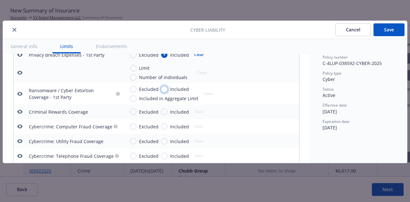
click at [163, 90] on input "Included" at bounding box center [164, 89] width 6 height 6
radio input "true"
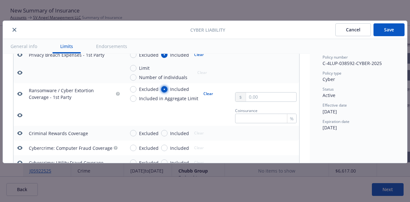
scroll to position [884, 0]
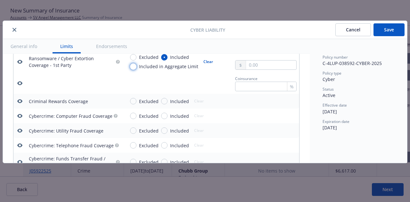
click at [135, 67] on input "Included in Aggregate Limit" at bounding box center [133, 66] width 6 height 6
radio input "true"
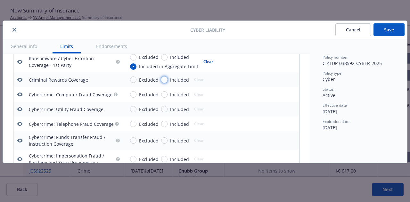
click at [164, 80] on input "Included" at bounding box center [164, 80] width 6 height 6
radio input "true"
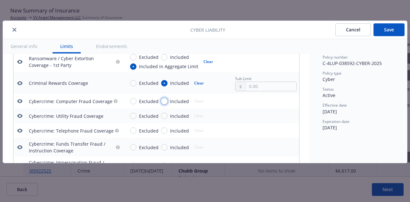
click at [163, 101] on input "Included" at bounding box center [164, 101] width 6 height 6
radio input "true"
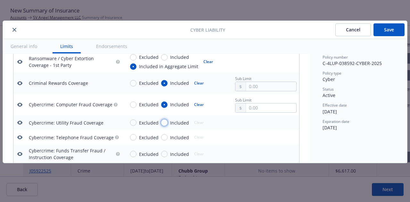
click at [164, 123] on input "Included" at bounding box center [164, 123] width 6 height 6
radio input "true"
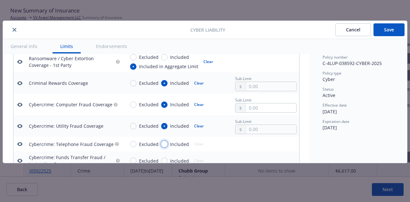
click at [162, 145] on input "Included" at bounding box center [164, 144] width 6 height 6
radio input "true"
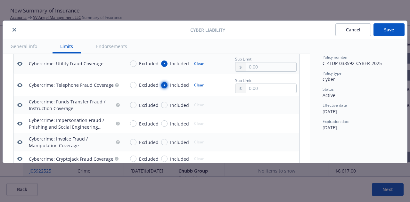
scroll to position [948, 0]
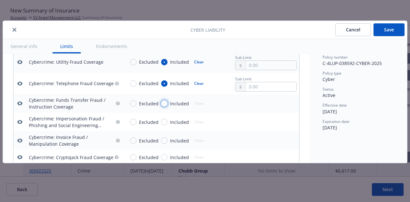
click at [164, 103] on input "Included" at bounding box center [164, 103] width 6 height 6
radio input "true"
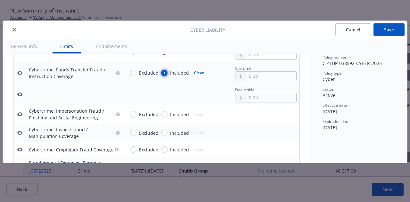
scroll to position [1012, 0]
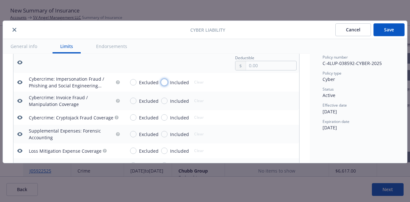
click at [164, 83] on input "Included" at bounding box center [164, 82] width 6 height 6
radio input "true"
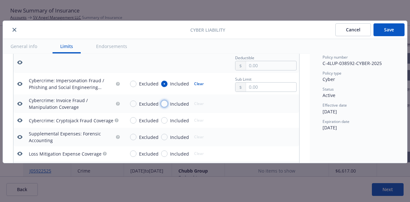
click at [165, 104] on input "Included" at bounding box center [164, 104] width 6 height 6
radio input "true"
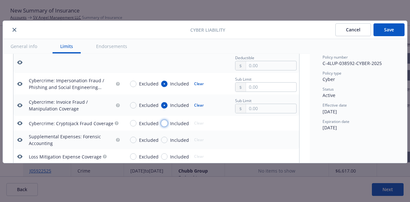
click at [164, 124] on input "Included" at bounding box center [164, 123] width 6 height 6
radio input "true"
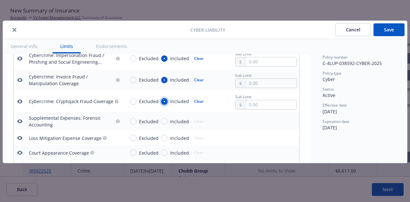
scroll to position [1044, 0]
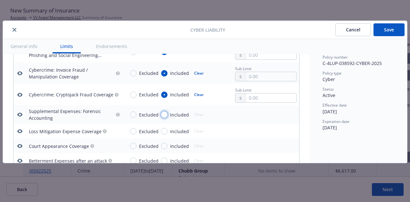
click at [163, 114] on input "Included" at bounding box center [164, 115] width 6 height 6
radio input "true"
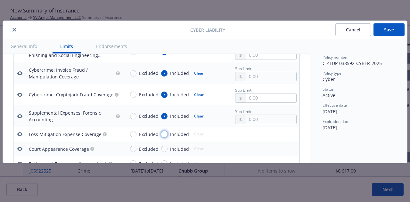
click at [164, 136] on input "Included" at bounding box center [164, 134] width 6 height 6
radio input "true"
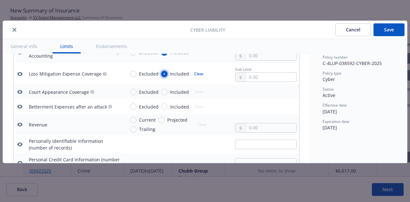
scroll to position [1108, 0]
click at [164, 91] on input "Included" at bounding box center [164, 91] width 6 height 6
radio input "true"
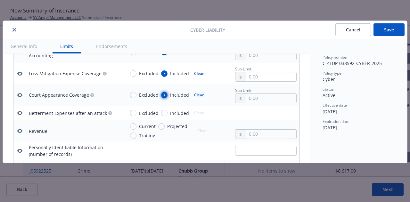
scroll to position [1140, 0]
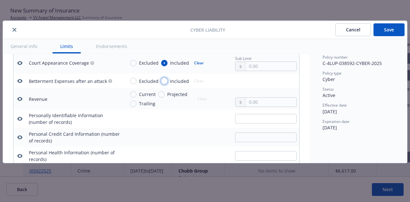
click at [163, 82] on input "Included" at bounding box center [164, 81] width 6 height 6
radio input "true"
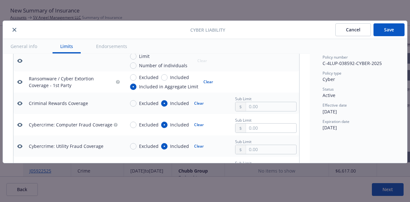
scroll to position [896, 0]
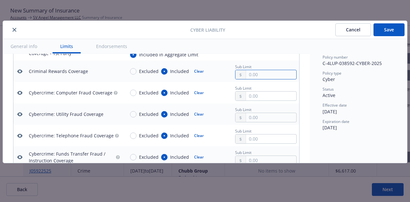
click at [256, 71] on input "text" at bounding box center [271, 74] width 50 height 9
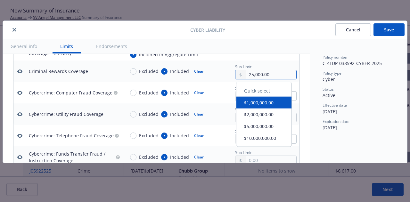
type input "25,000.00"
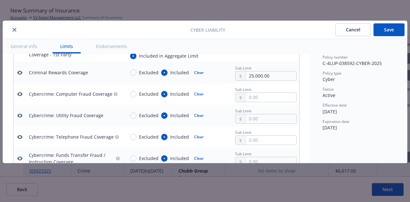
scroll to position [896, 0]
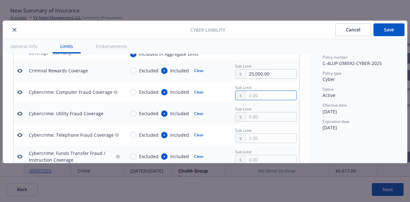
click at [246, 95] on input "text" at bounding box center [271, 95] width 50 height 9
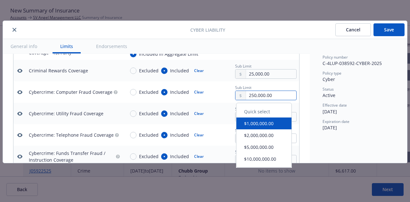
type input "250,000.00"
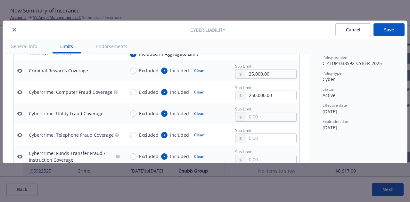
click at [340, 100] on div "Policy number C-4LUP-038592-CYBER-2025 Policy type Cyber Status Active Effectiv…" at bounding box center [359, 92] width 72 height 77
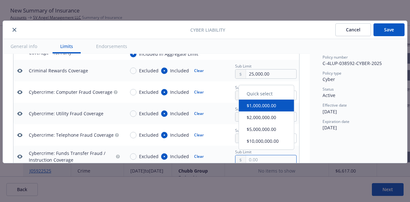
click at [254, 157] on input "text" at bounding box center [271, 159] width 50 height 9
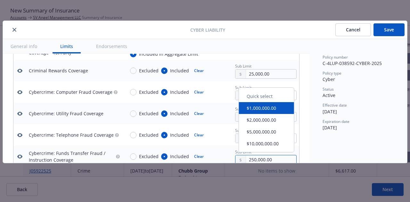
type input "250,000.00"
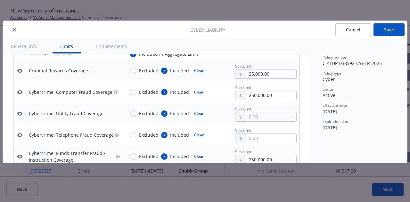
click at [334, 144] on div "Policy number C-4LUP-038592-CYBER-2025 Policy type Cyber Status Active Effectiv…" at bounding box center [358, 101] width 97 height 124
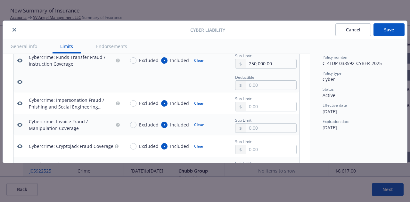
scroll to position [960, 0]
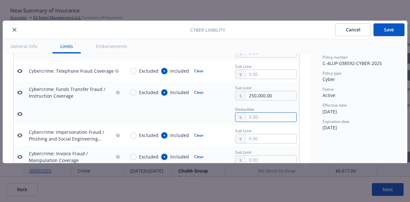
click at [268, 118] on input "text" at bounding box center [271, 117] width 50 height 9
type input "2,500.00"
click at [343, 101] on div "Policy number C-4LUP-038592-CYBER-2025 Policy type Cyber Status Active Effectiv…" at bounding box center [359, 92] width 72 height 77
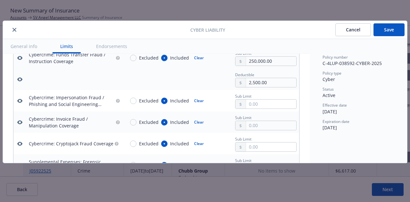
scroll to position [1025, 0]
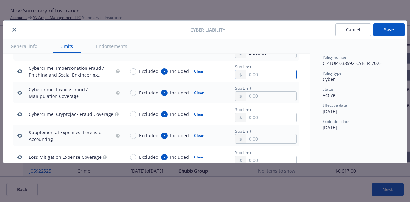
click at [255, 73] on input "text" at bounding box center [271, 74] width 50 height 9
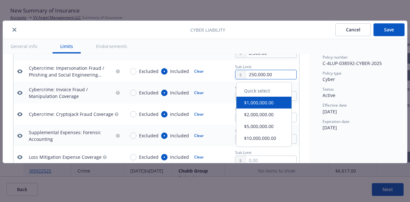
type input "250,000.00"
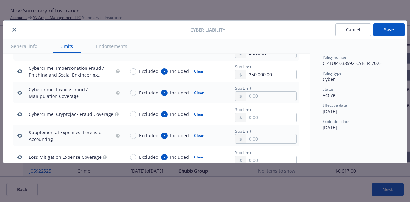
click at [327, 72] on span "Policy type" at bounding box center [332, 73] width 19 height 5
click at [251, 96] on input "text" at bounding box center [271, 96] width 50 height 9
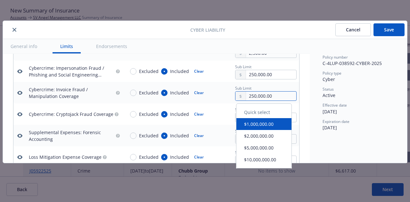
type input "250,000.00"
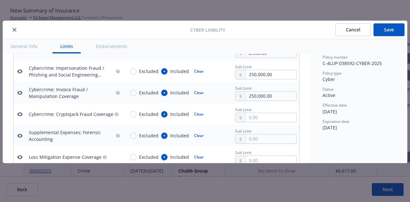
click at [316, 89] on div "Policy number C-4LUP-038592-CYBER-2025 Policy type Cyber Status Active Effectiv…" at bounding box center [358, 101] width 97 height 124
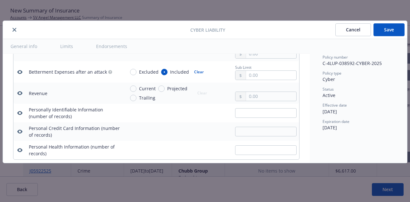
scroll to position [1089, 0]
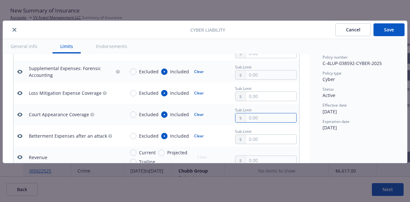
click at [266, 118] on input "text" at bounding box center [271, 117] width 50 height 9
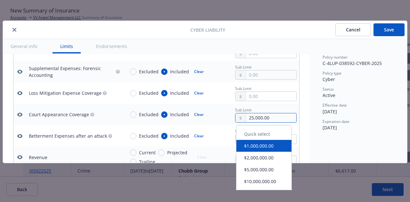
type input "25,000.00"
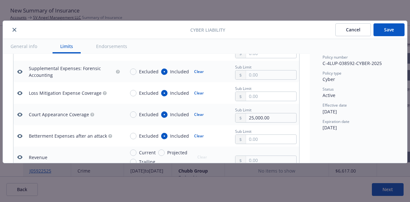
click at [313, 101] on div "Policy number C-4LUP-038592-CYBER-2025 Policy type Cyber Status Active Effectiv…" at bounding box center [358, 101] width 97 height 124
click at [256, 97] on input "text" at bounding box center [271, 96] width 50 height 9
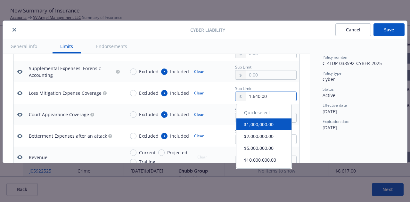
type input "1,640.00"
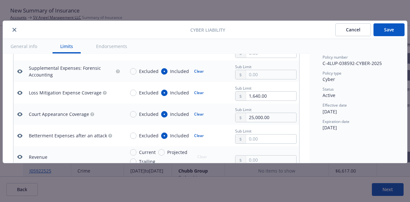
scroll to position [1121, 0]
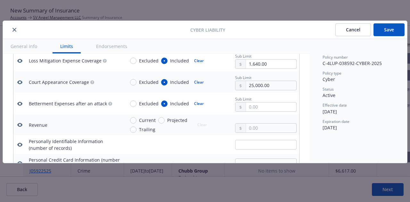
click at [200, 103] on button "Clear" at bounding box center [198, 103] width 17 height 9
radio input "false"
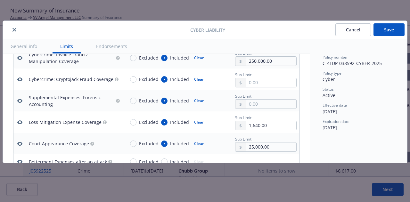
scroll to position [1057, 0]
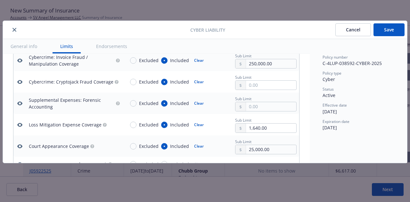
click at [199, 103] on button "Clear" at bounding box center [198, 103] width 17 height 9
radio input "false"
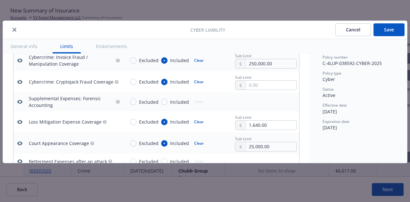
click at [199, 81] on button "Clear" at bounding box center [198, 82] width 17 height 9
radio input "false"
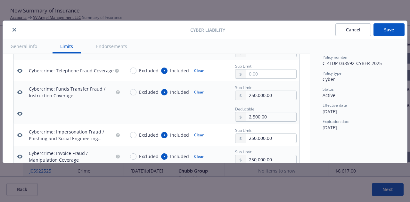
scroll to position [929, 0]
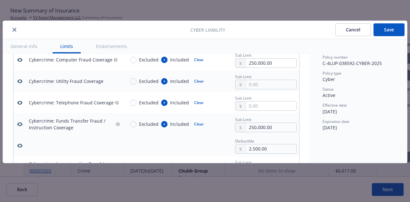
click at [200, 103] on button "Clear" at bounding box center [198, 102] width 17 height 9
radio input "false"
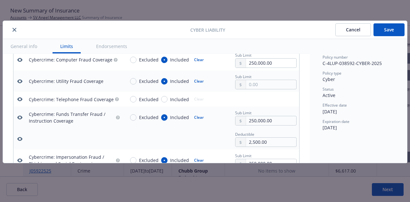
click at [199, 81] on button "Clear" at bounding box center [198, 81] width 17 height 9
radio input "false"
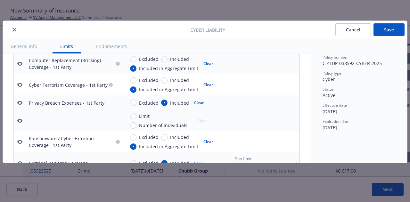
scroll to position [801, 0]
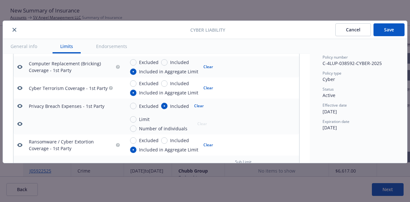
click at [387, 28] on button "Save" at bounding box center [389, 29] width 31 height 13
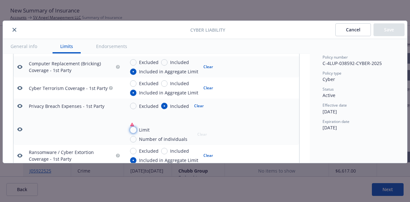
click at [135, 131] on input "Limit" at bounding box center [133, 130] width 6 height 6
radio input "true"
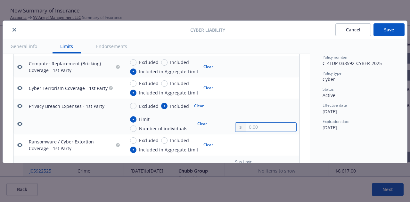
click at [249, 129] on input "text" at bounding box center [271, 127] width 50 height 9
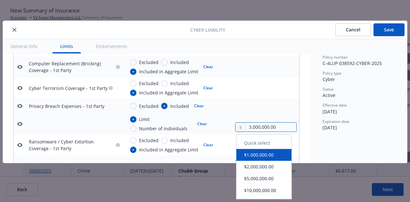
type input "3,000,000.00"
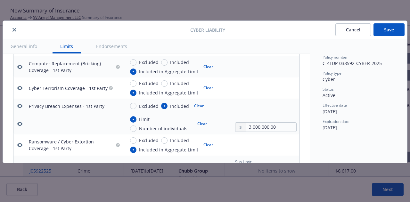
click at [357, 144] on div "Policy number C-4LUP-038592-CYBER-2025 Policy type Cyber Status Active Effectiv…" at bounding box center [358, 101] width 97 height 124
click at [200, 105] on button "Clear" at bounding box center [198, 106] width 17 height 9
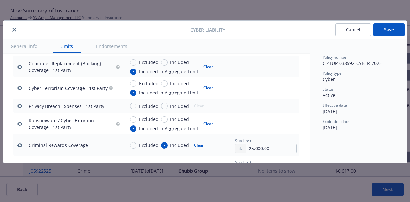
click at [169, 106] on span "Included" at bounding box center [178, 106] width 21 height 7
click at [168, 106] on input "Included" at bounding box center [164, 106] width 6 height 6
radio input "true"
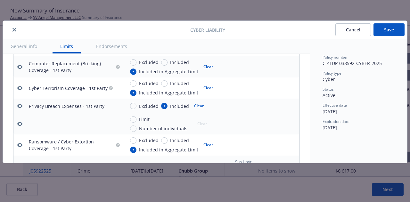
click at [142, 119] on span "Limit" at bounding box center [144, 119] width 11 height 7
click at [137, 119] on input "Limit" at bounding box center [133, 119] width 6 height 6
radio input "true"
click at [254, 131] on input "text" at bounding box center [271, 127] width 50 height 9
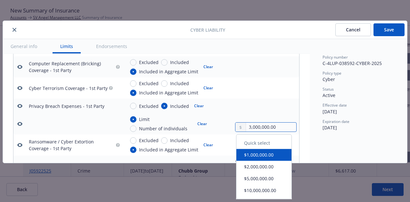
type input "3,000,000.00"
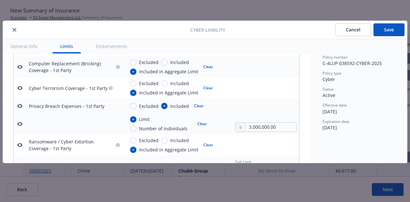
click at [328, 142] on div "Policy number C-4LUP-038592-CYBER-2025 Policy type Cyber Status Active Effectiv…" at bounding box center [358, 101] width 97 height 124
click at [386, 33] on button "Save" at bounding box center [389, 29] width 31 height 13
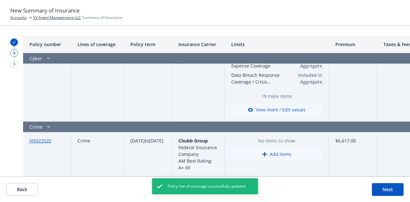
scroll to position [502, 0]
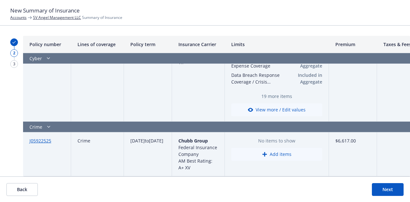
click at [290, 154] on button "Add items" at bounding box center [276, 154] width 91 height 13
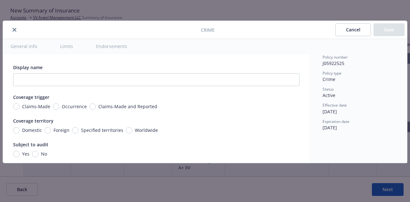
scroll to position [179, 0]
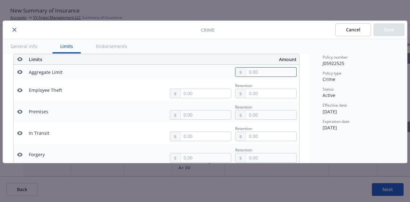
click at [254, 75] on input "text" at bounding box center [271, 72] width 50 height 9
type input "1,000,000.00"
click at [259, 99] on button "$1,000,000.00" at bounding box center [264, 100] width 55 height 12
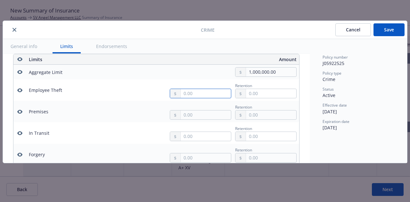
click at [188, 93] on input "text" at bounding box center [206, 93] width 50 height 9
type input "1,000,000.00"
click at [188, 122] on button "$1,000,000.00" at bounding box center [198, 122] width 55 height 12
click at [248, 92] on input "text" at bounding box center [271, 93] width 50 height 9
type input "50,000.00"
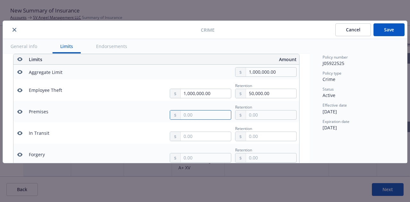
click at [189, 114] on input "text" at bounding box center [206, 115] width 50 height 9
type input "1,000,000.00"
click at [189, 141] on button "$1,000,000.00" at bounding box center [198, 143] width 55 height 12
click at [250, 113] on input "text" at bounding box center [271, 115] width 50 height 9
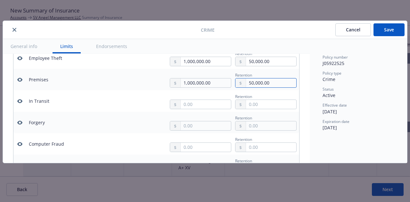
type input "50,000.00"
click at [186, 103] on input "text" at bounding box center [206, 104] width 50 height 9
type input "1,000,000.00"
click at [188, 132] on button "$1,000,000.00" at bounding box center [198, 132] width 55 height 12
click at [191, 126] on input "text" at bounding box center [206, 125] width 50 height 9
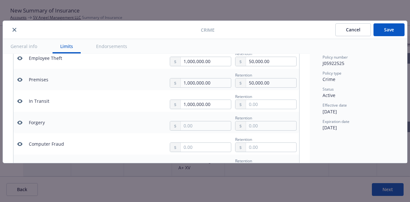
type input "1,000,000.00"
click at [191, 152] on button "$1,000,000.00" at bounding box center [198, 154] width 55 height 12
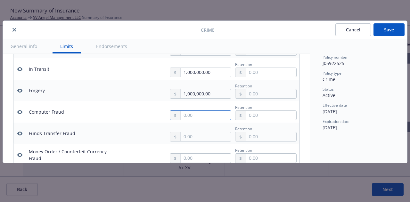
click at [193, 117] on input "text" at bounding box center [206, 115] width 50 height 9
type input "1,000,000.00"
click at [195, 144] on button "$1,000,000.00" at bounding box center [198, 143] width 55 height 12
click at [194, 137] on input "text" at bounding box center [206, 136] width 50 height 9
type input "1,000,000.00"
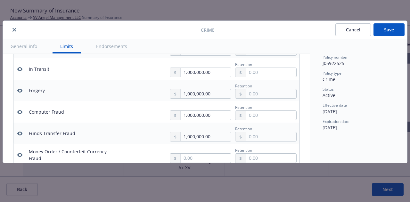
click at [197, 89] on button "$1,000,000.00" at bounding box center [198, 85] width 55 height 12
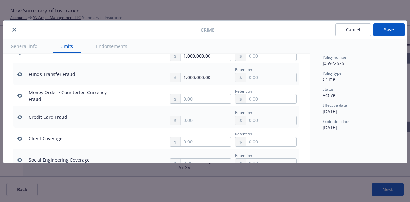
scroll to position [307, 0]
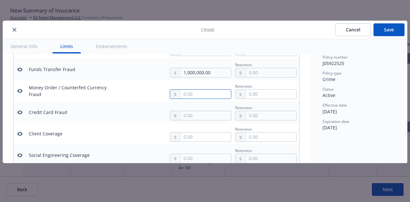
click at [190, 92] on input "text" at bounding box center [206, 94] width 50 height 9
type input "1,000,000.00"
click at [188, 119] on button "$1,000,000.00" at bounding box center [198, 122] width 55 height 12
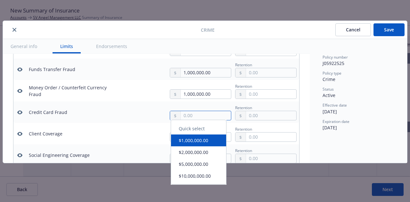
click at [190, 118] on input "text" at bounding box center [206, 115] width 50 height 9
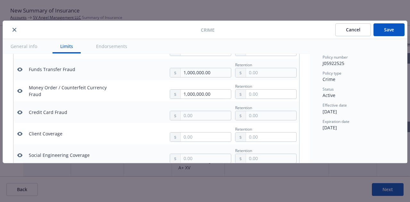
type input "1,000,000.00"
click at [191, 143] on button "$1,000,000.00" at bounding box center [198, 144] width 55 height 12
click at [195, 137] on input "text" at bounding box center [206, 137] width 50 height 9
type input "1,000,000.00"
click at [195, 87] on button "$1,000,000.00" at bounding box center [201, 85] width 55 height 12
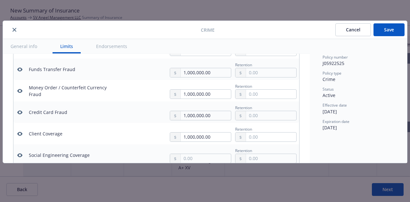
scroll to position [371, 0]
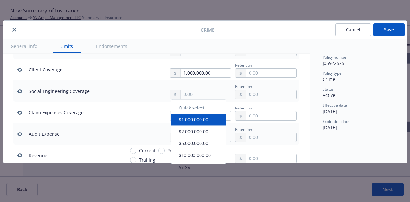
click at [191, 92] on input "text" at bounding box center [206, 94] width 50 height 9
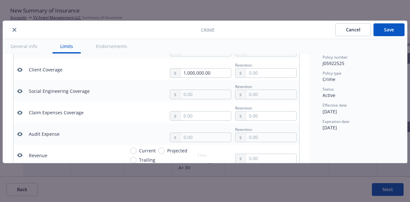
click at [136, 95] on div "Retention" at bounding box center [211, 91] width 172 height 16
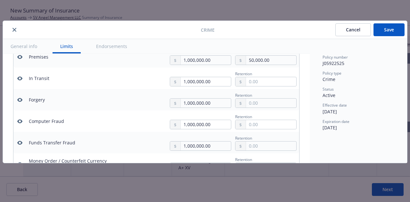
scroll to position [243, 0]
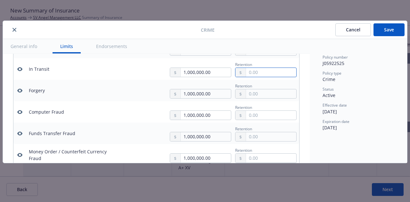
click at [251, 75] on input "text" at bounding box center [271, 72] width 50 height 9
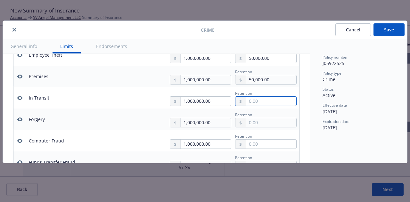
scroll to position [211, 0]
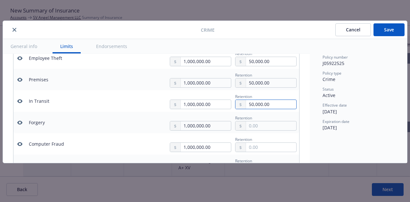
type input "50,000.00"
click at [249, 126] on input "text" at bounding box center [271, 125] width 50 height 9
type input "50,000.00"
click at [260, 142] on div "Retention" at bounding box center [266, 139] width 62 height 7
click at [256, 147] on input "text" at bounding box center [271, 147] width 50 height 9
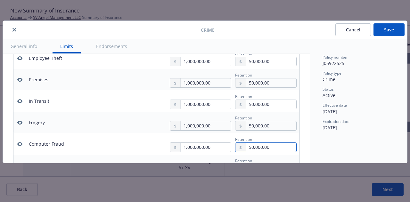
type input "50,000.00"
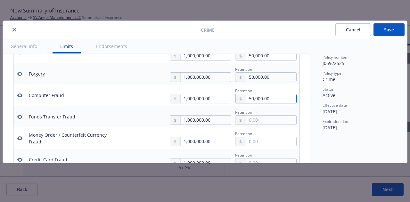
scroll to position [275, 0]
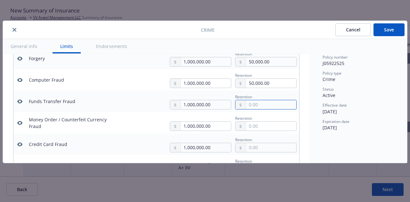
click at [252, 105] on input "text" at bounding box center [271, 104] width 50 height 9
type input "50,000.00"
click at [246, 128] on input "text" at bounding box center [271, 126] width 50 height 9
type input "50,000.00"
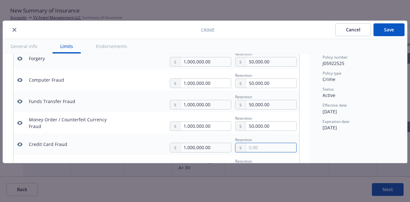
click at [246, 147] on input "text" at bounding box center [271, 147] width 50 height 9
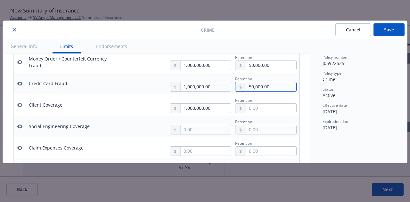
scroll to position [339, 0]
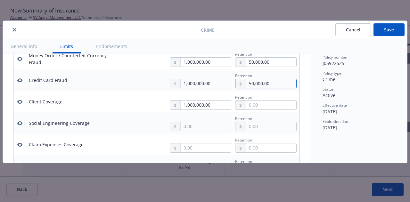
type input "50,000.00"
click at [256, 109] on input "text" at bounding box center [271, 105] width 50 height 9
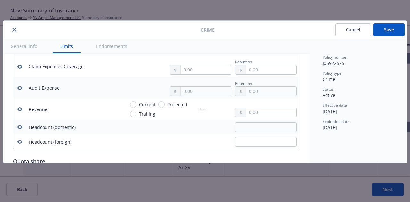
scroll to position [435, 0]
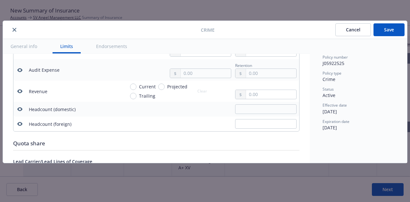
type input "50,000.00"
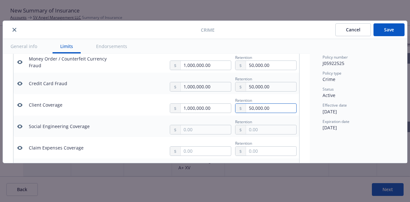
scroll to position [339, 0]
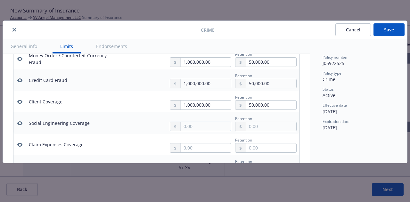
click at [201, 127] on input "text" at bounding box center [206, 126] width 50 height 9
type input "1,000,000.00"
click at [198, 157] on button "$1,000,000.00" at bounding box center [198, 154] width 55 height 12
click at [251, 129] on input "text" at bounding box center [271, 126] width 50 height 9
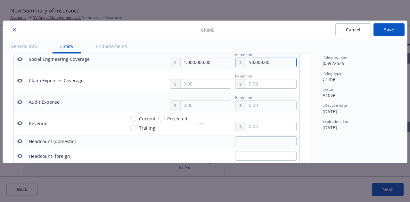
type input "50,000.00"
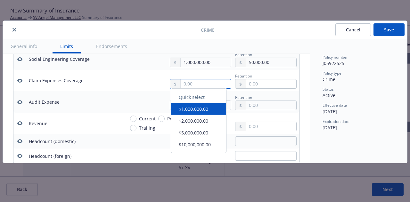
click at [201, 85] on input "text" at bounding box center [206, 83] width 50 height 9
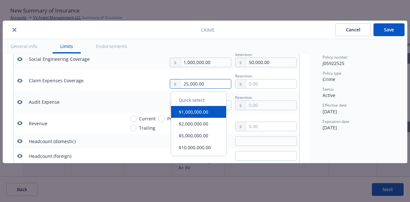
type input "25,000.00"
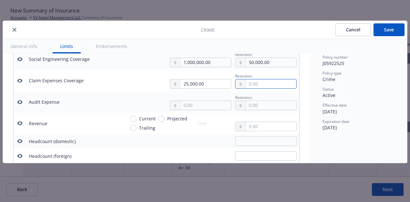
click at [252, 86] on input "text" at bounding box center [271, 83] width 50 height 9
type input "0.00"
click at [331, 83] on div "Policy number J05922525 Policy type Crime Status Active Effective date 07/17/20…" at bounding box center [359, 92] width 72 height 77
click at [208, 108] on input "text" at bounding box center [206, 105] width 50 height 9
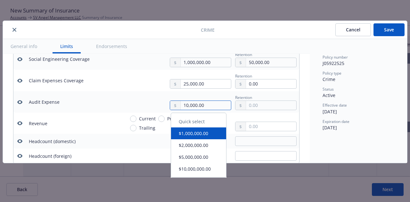
type input "10,000.00"
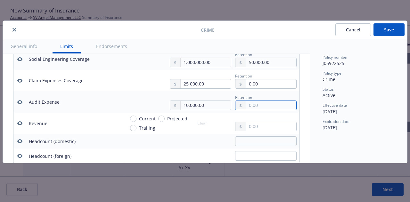
click at [254, 108] on input "text" at bounding box center [271, 105] width 50 height 9
type input "0.00"
click at [335, 96] on div "Status Active" at bounding box center [359, 93] width 72 height 12
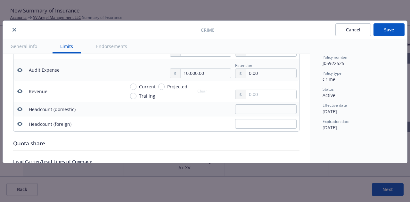
click at [395, 27] on button "Save" at bounding box center [389, 29] width 31 height 13
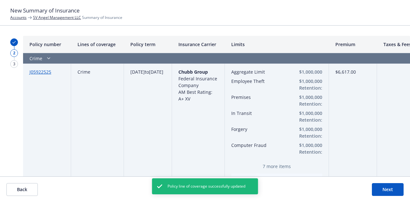
scroll to position [586, 0]
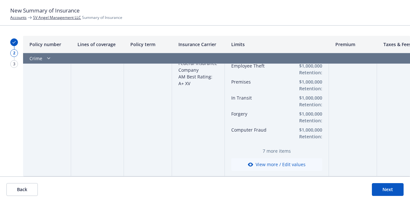
click at [388, 188] on button "Next" at bounding box center [388, 189] width 32 height 13
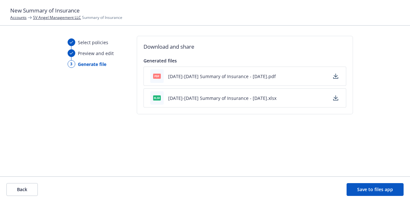
click at [335, 98] on icon "button" at bounding box center [336, 98] width 4 height 4
click at [30, 188] on button "Back" at bounding box center [21, 189] width 31 height 13
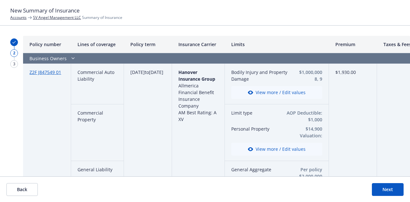
click at [19, 191] on button "Back" at bounding box center [21, 189] width 31 height 13
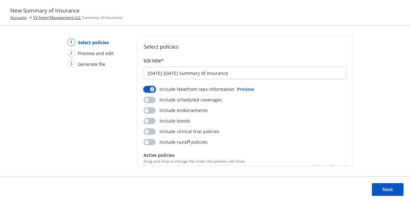
click at [147, 89] on button "button" at bounding box center [150, 89] width 12 height 6
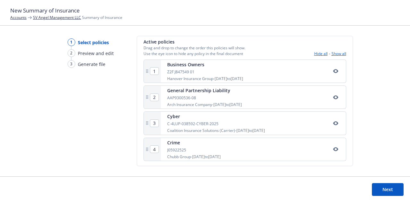
scroll to position [115, 0]
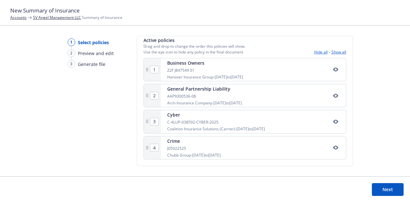
click at [397, 189] on button "Next" at bounding box center [388, 189] width 32 height 13
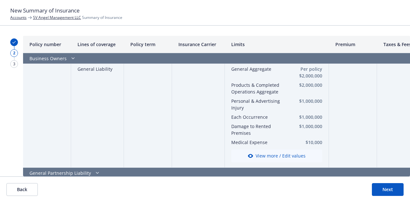
scroll to position [160, 0]
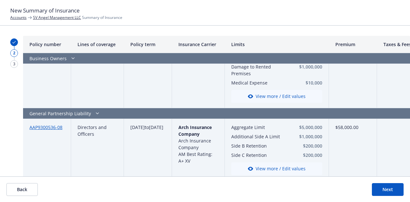
click at [394, 187] on button "Next" at bounding box center [388, 189] width 32 height 13
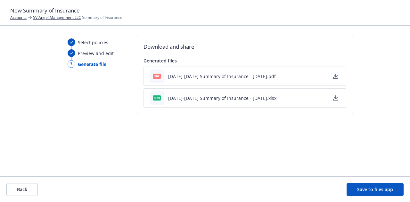
click at [332, 76] on button "button" at bounding box center [336, 76] width 8 height 8
click at [362, 194] on button "Save to files app" at bounding box center [375, 189] width 57 height 13
